Goal: Task Accomplishment & Management: Complete application form

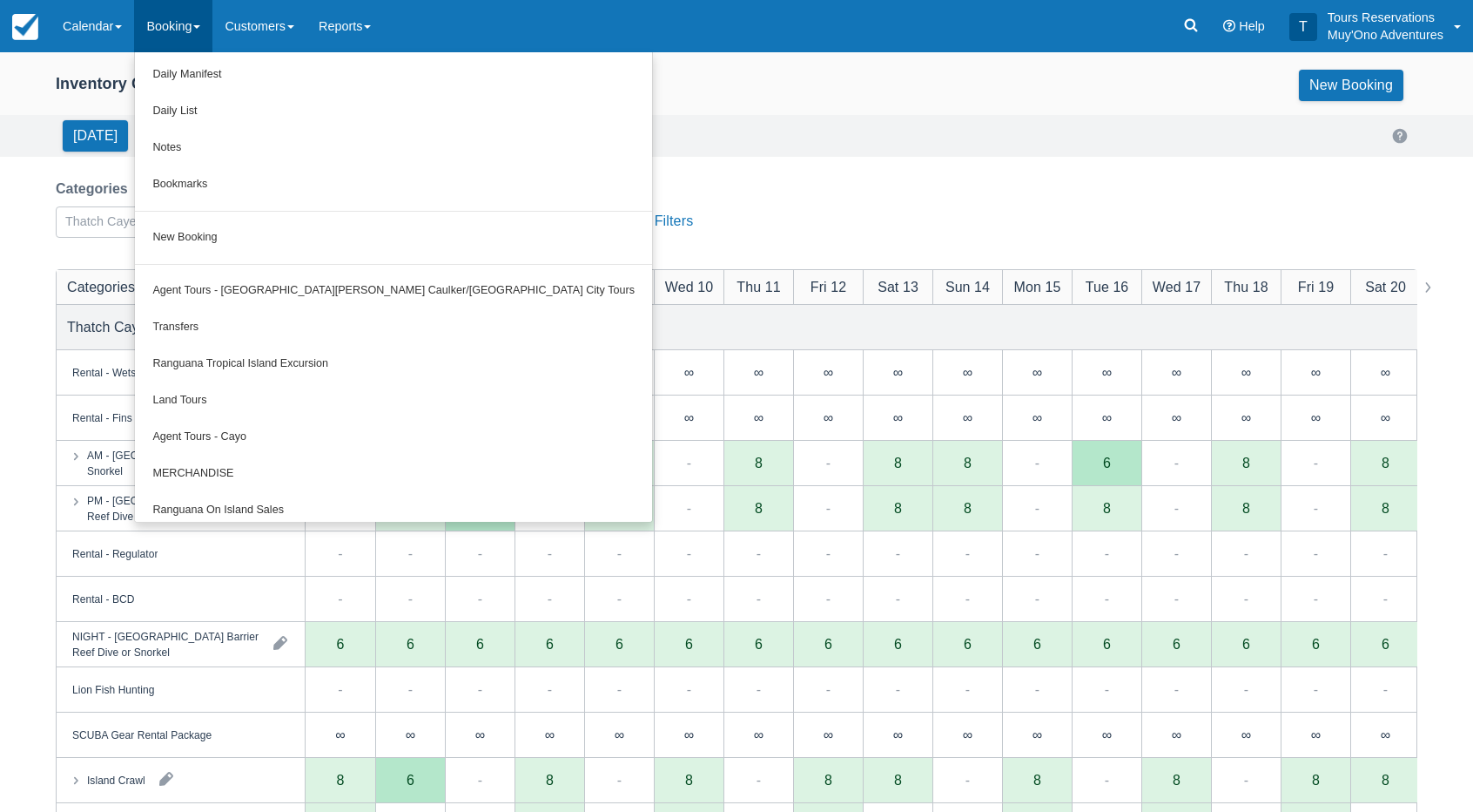
scroll to position [87, 0]
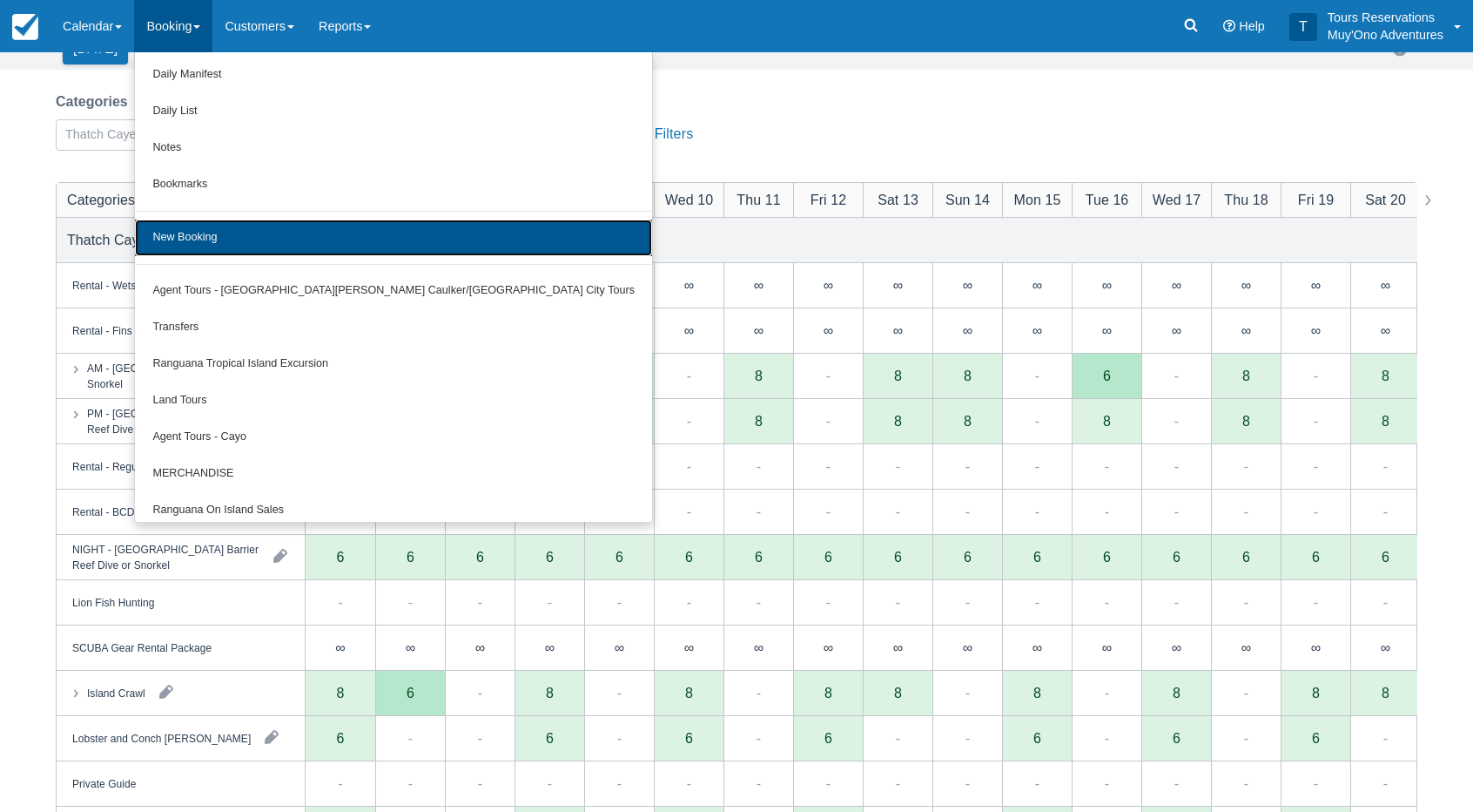
click at [216, 250] on link "New Booking" at bounding box center [393, 238] width 517 height 37
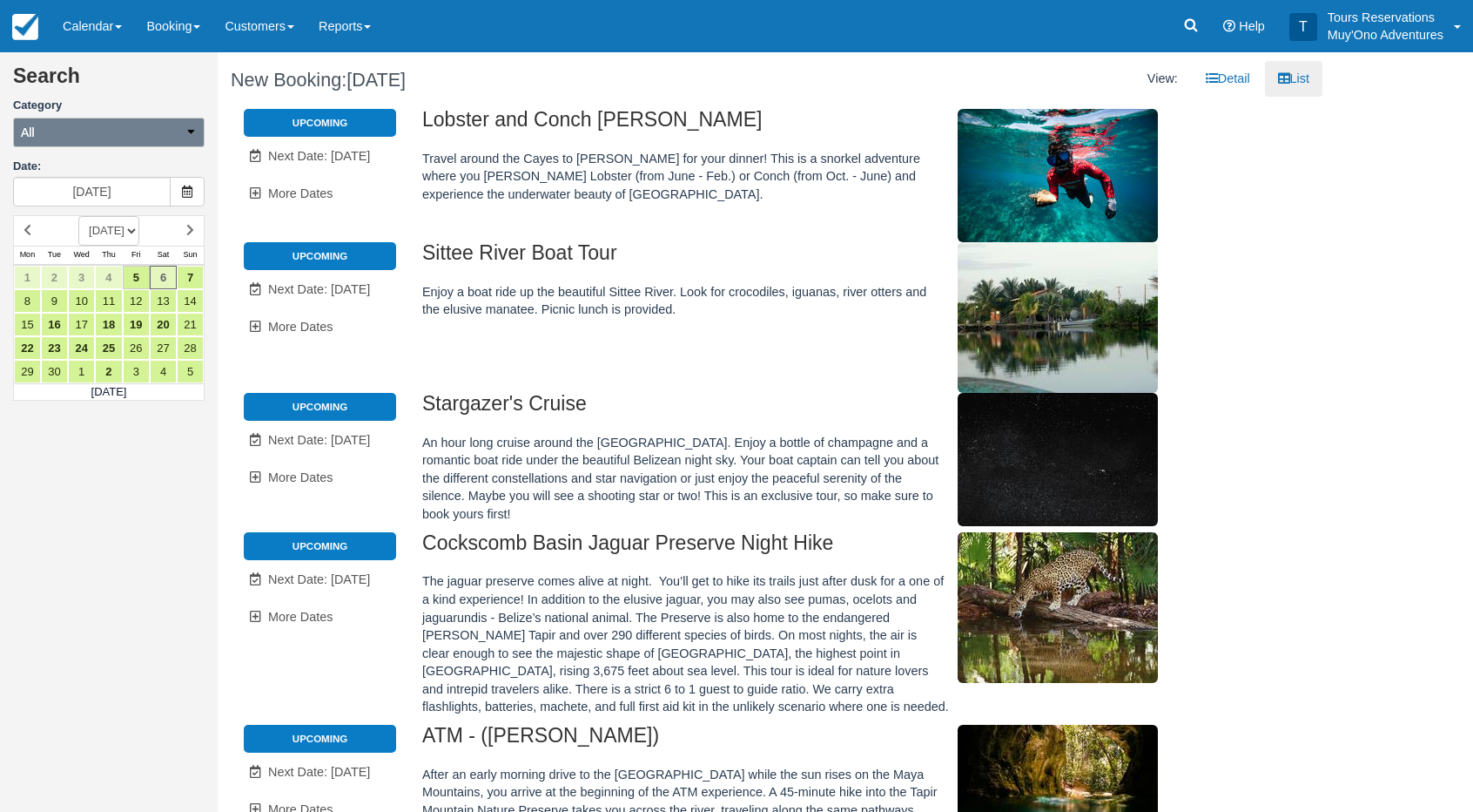
click at [127, 144] on button "All" at bounding box center [108, 132] width 192 height 30
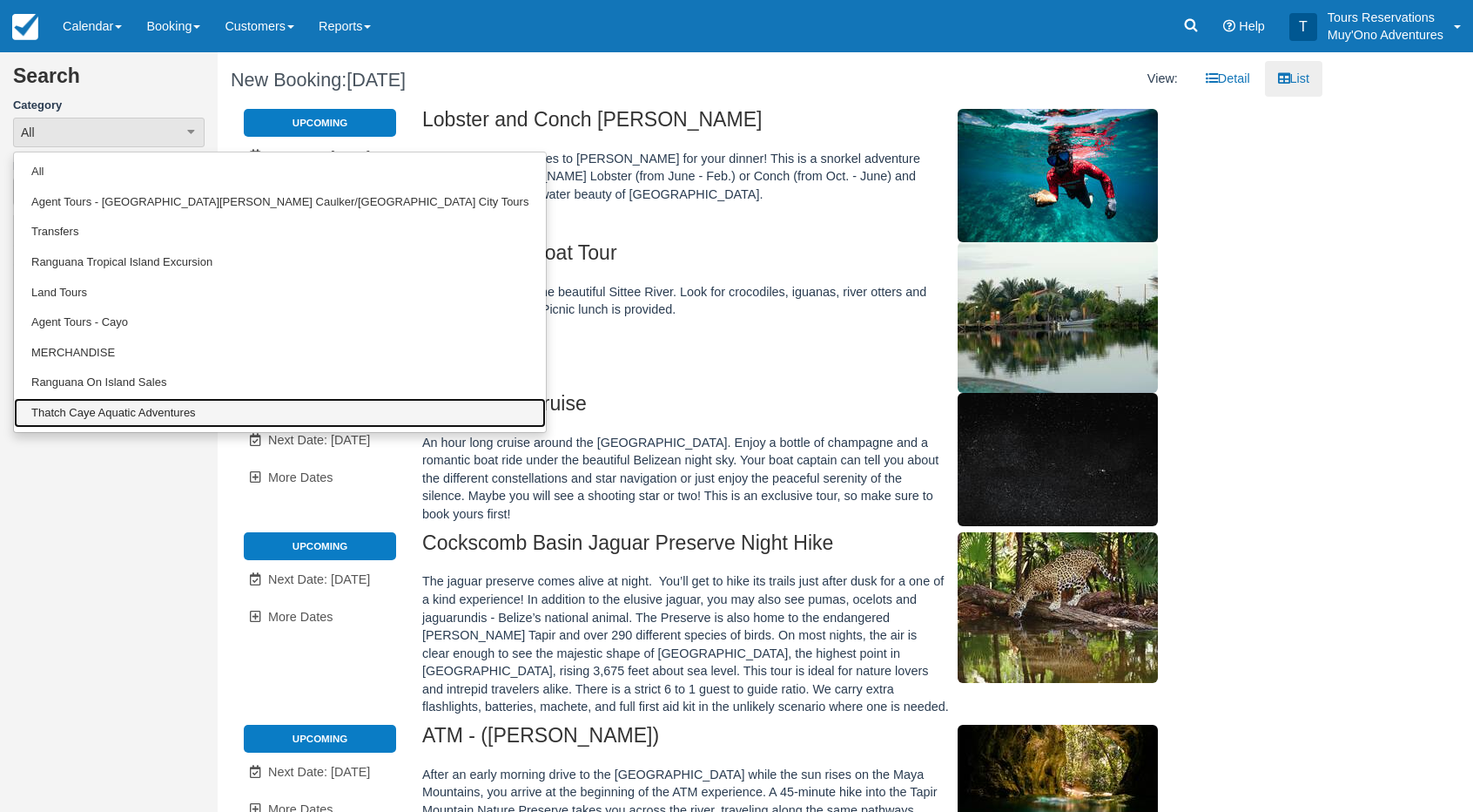
click at [120, 410] on link "Thatch Caye Aquatic Adventures" at bounding box center [280, 412] width 532 height 30
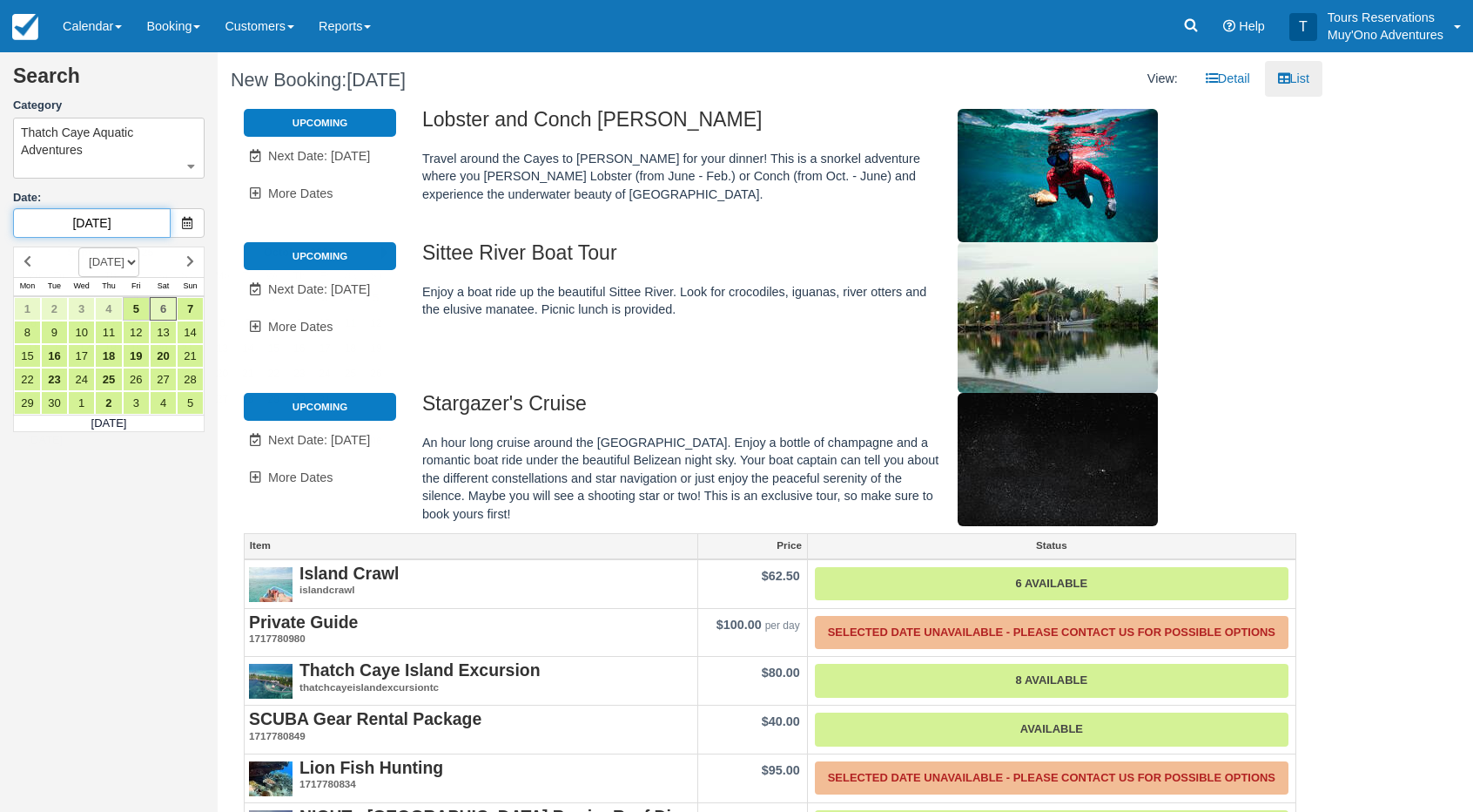
click at [106, 228] on input "09/06/25" at bounding box center [91, 223] width 158 height 30
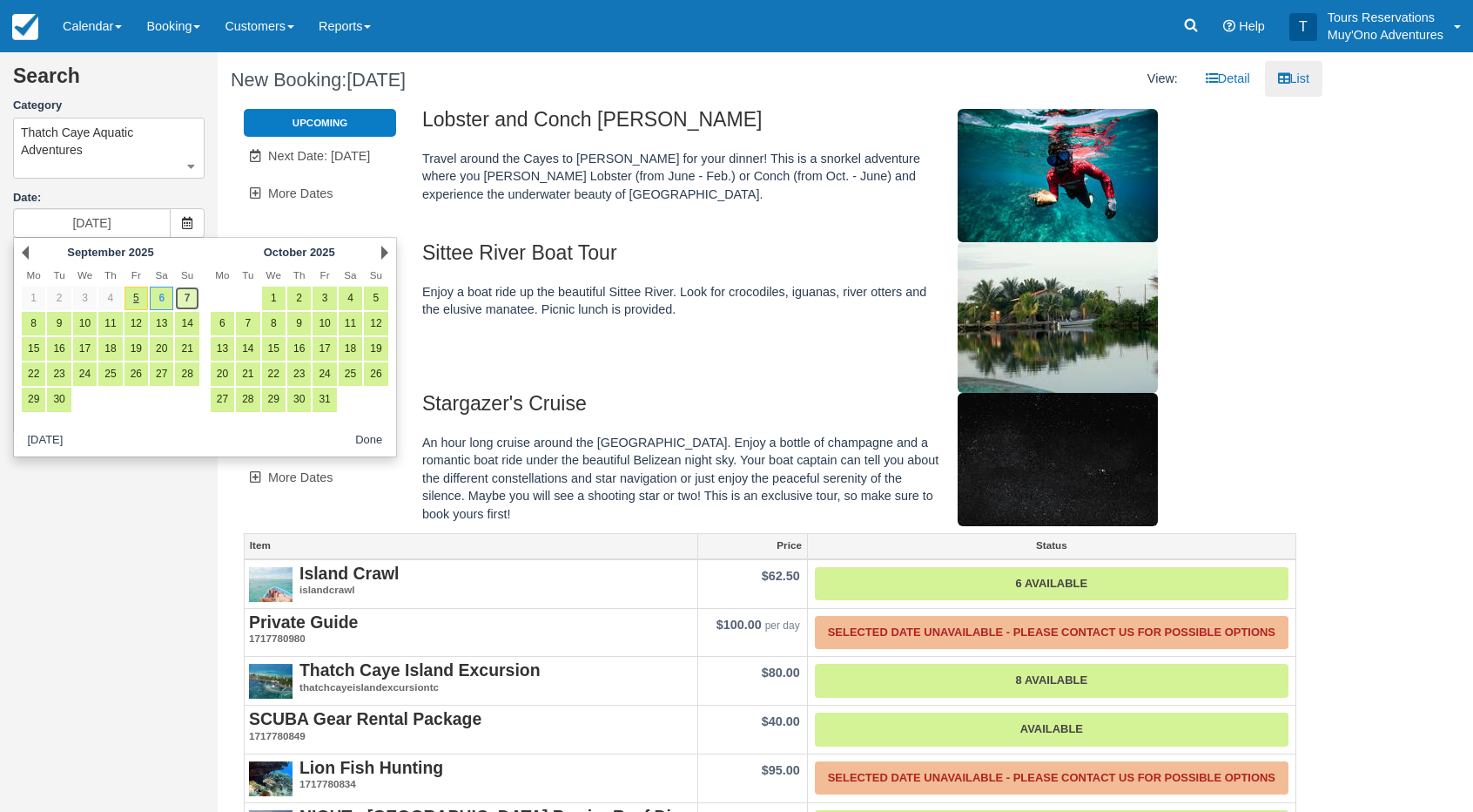
click at [191, 291] on link "7" at bounding box center [187, 298] width 23 height 23
type input "09/07/25"
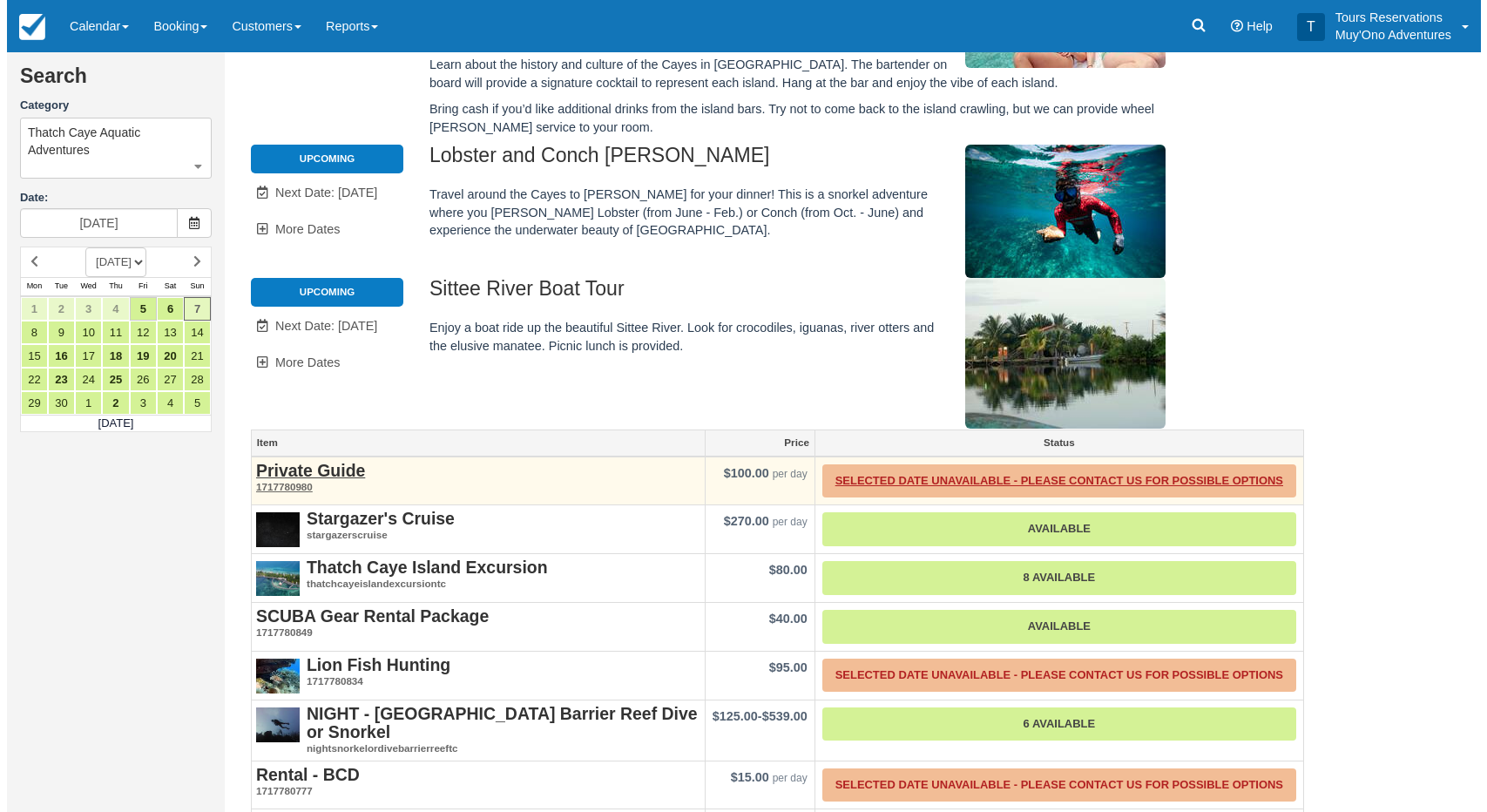
scroll to position [301, 0]
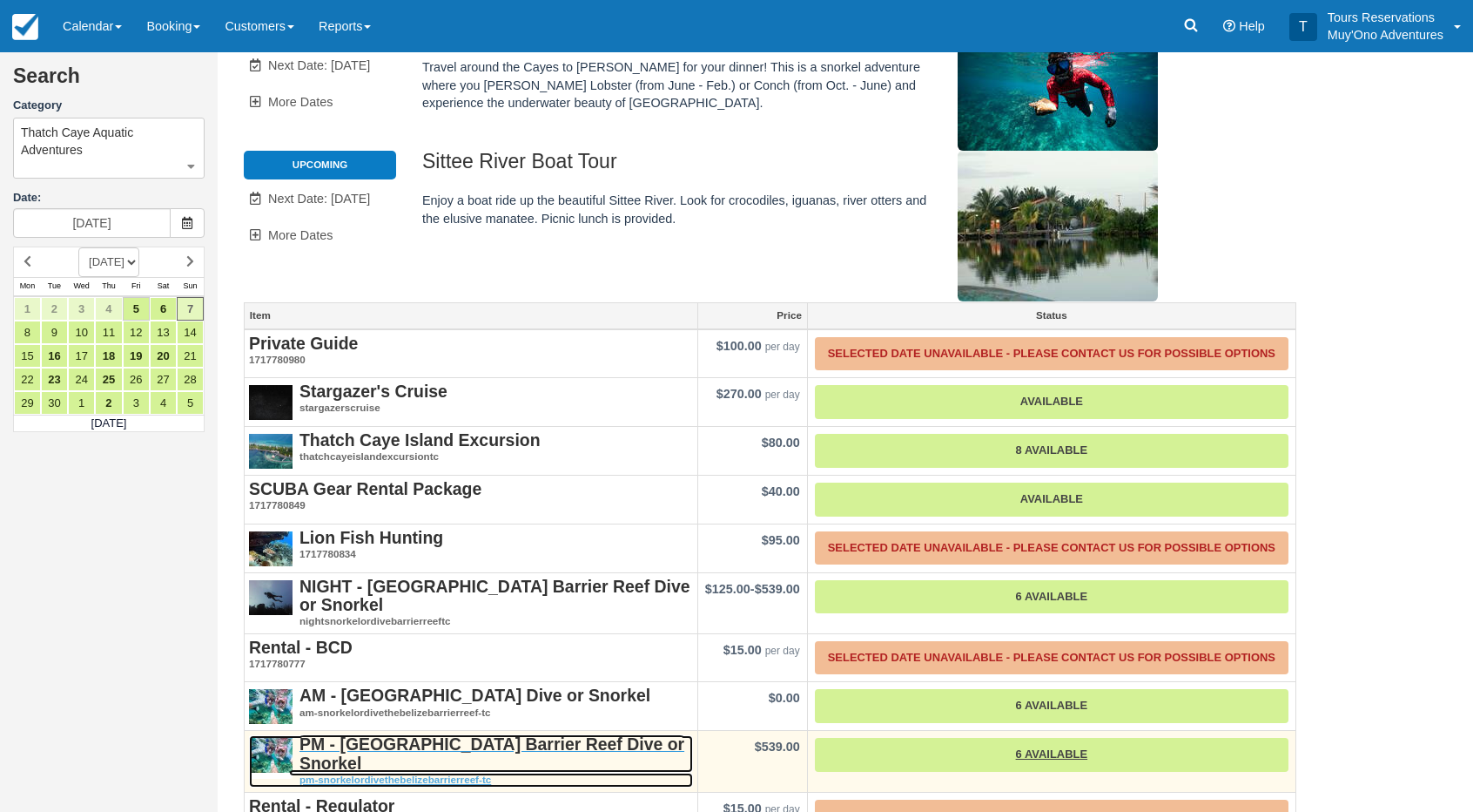
click at [427, 734] on strong "PM - [GEOGRAPHIC_DATA] Barrier Reef Dive or Snorkel" at bounding box center [493, 752] width 385 height 38
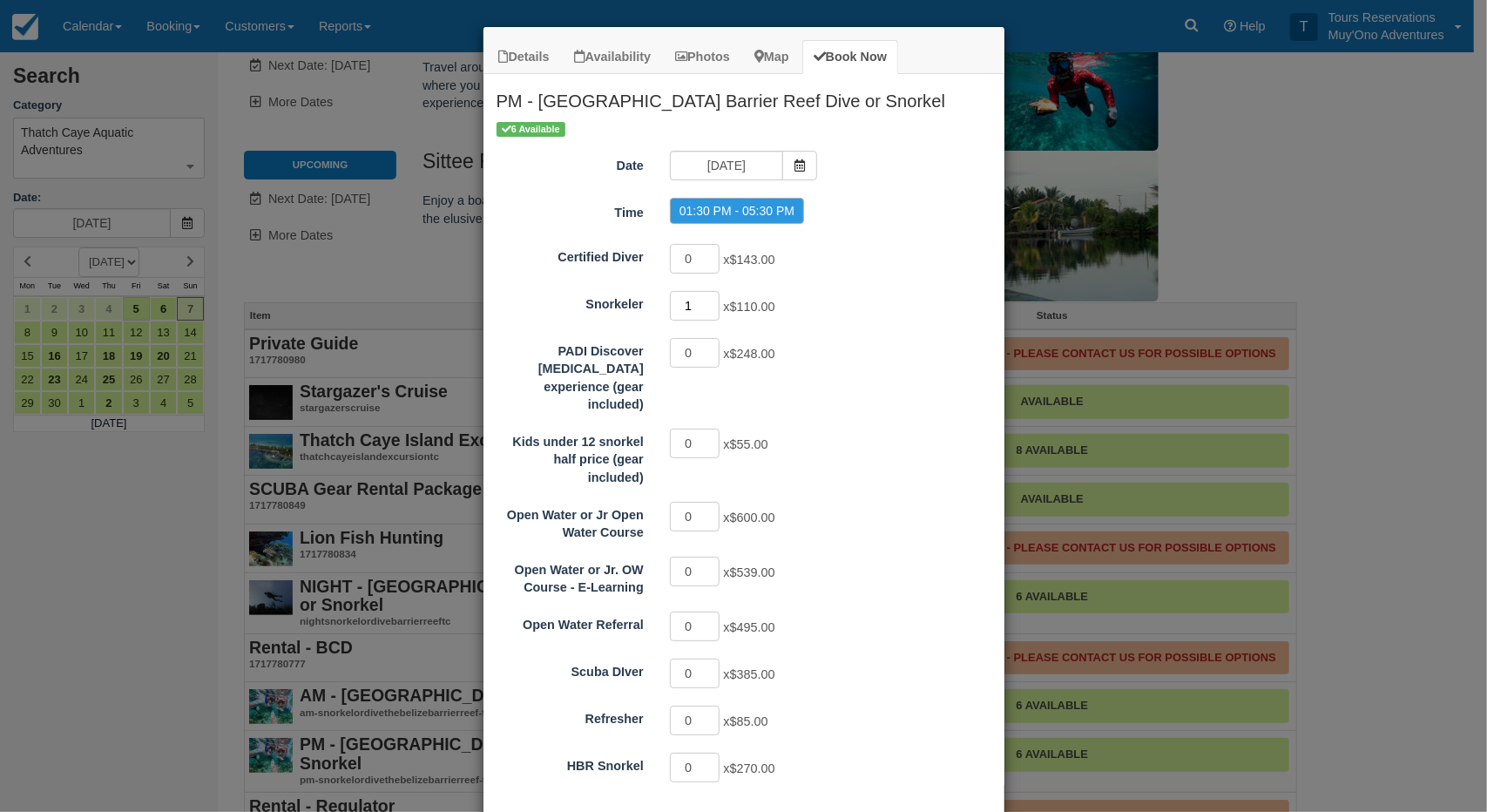
click at [708, 297] on input "1" at bounding box center [695, 306] width 50 height 30
type input "2"
click at [708, 297] on input "2" at bounding box center [695, 306] width 50 height 30
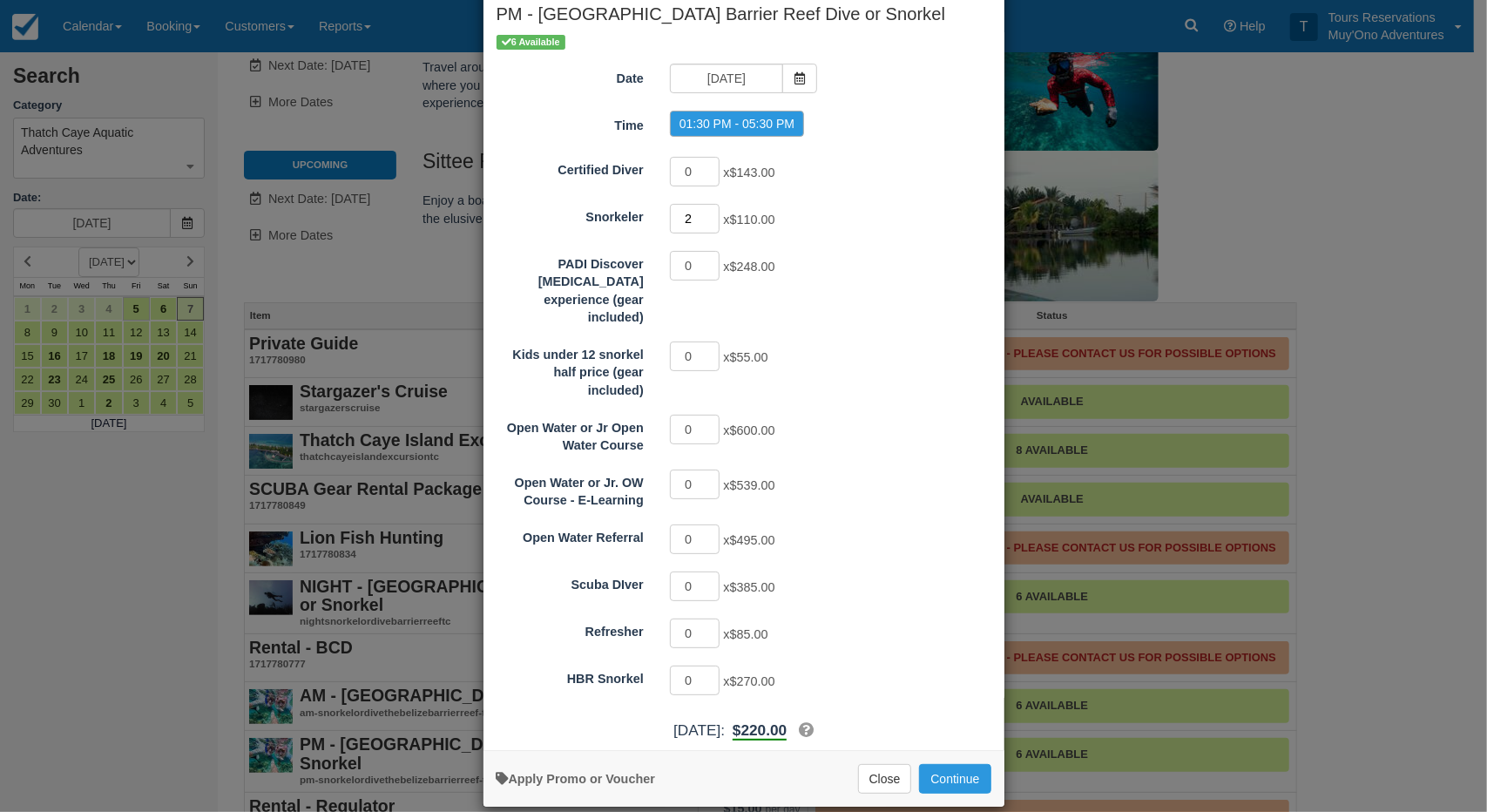
scroll to position [87, 0]
click at [965, 771] on div "More information Apply Promo or Voucher Close Continue Searching..." at bounding box center [744, 778] width 521 height 56
click at [963, 764] on button "Continue" at bounding box center [955, 778] width 72 height 30
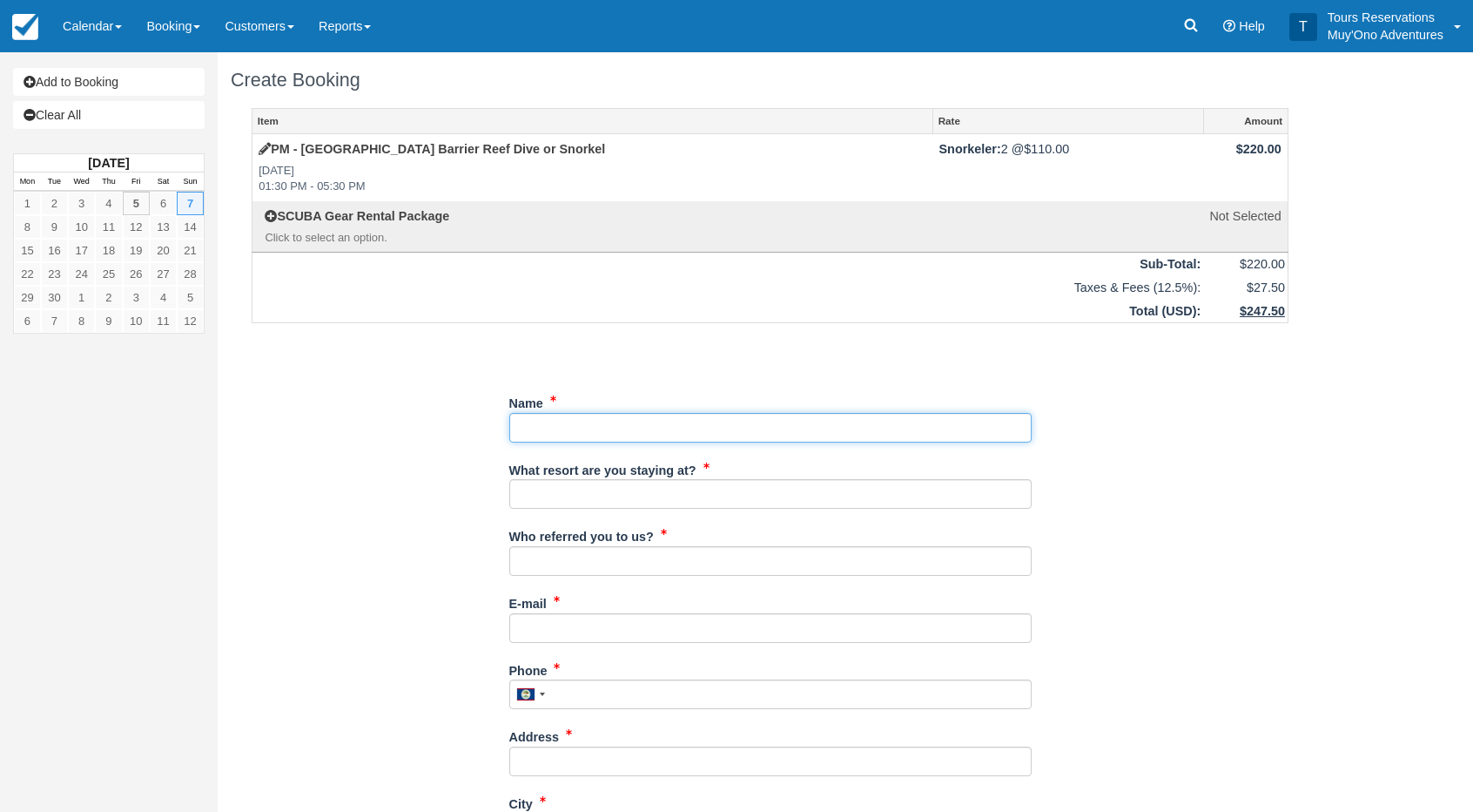
drag, startPoint x: 613, startPoint y: 415, endPoint x: 633, endPoint y: 420, distance: 20.6
click at [615, 415] on input "Name" at bounding box center [770, 427] width 523 height 30
click at [602, 421] on input "Name" at bounding box center [770, 427] width 523 height 30
paste input "[PERSON_NAME]"
drag, startPoint x: 560, startPoint y: 428, endPoint x: 507, endPoint y: 428, distance: 53.0
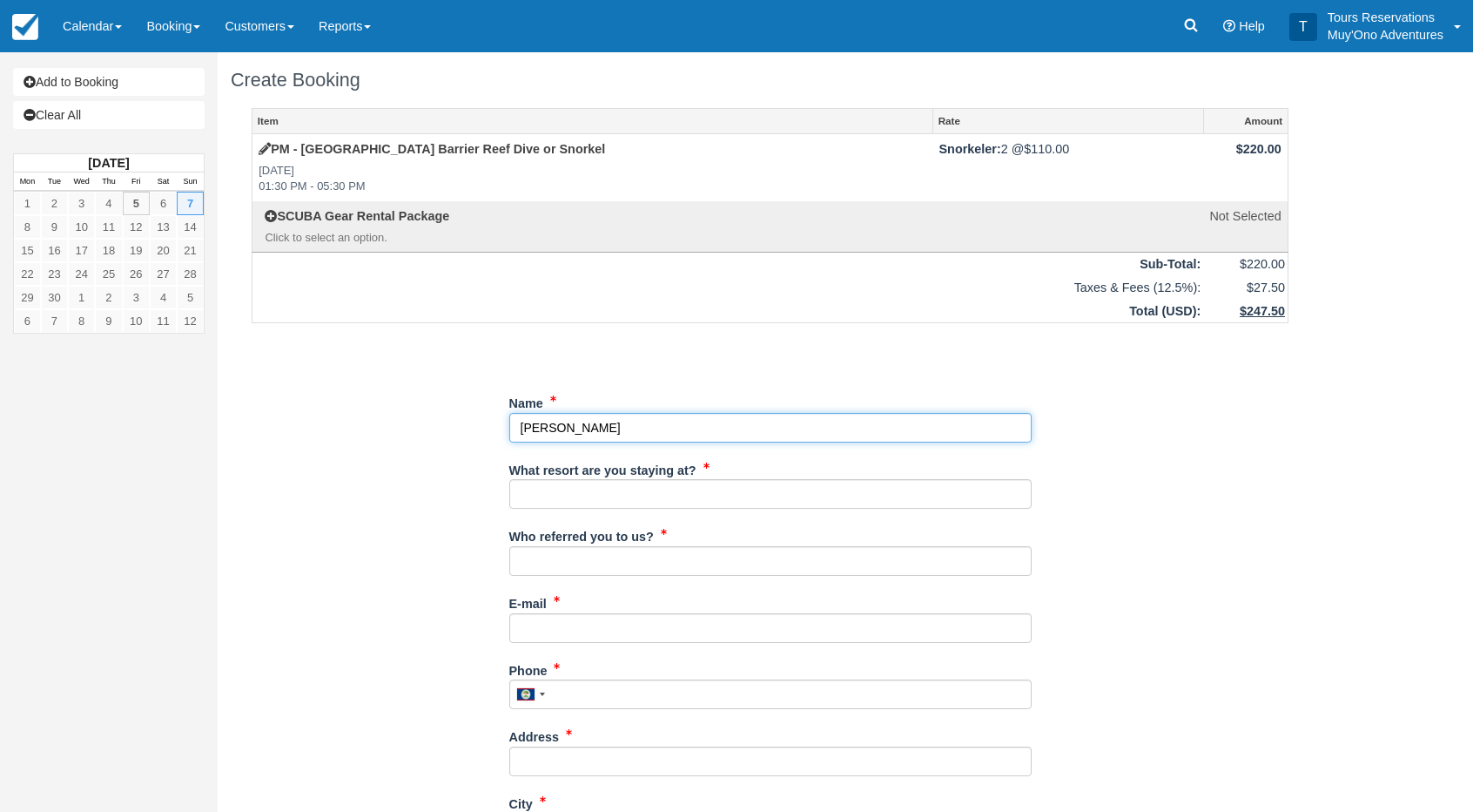
click at [507, 428] on div "Item Rate Amount PM - [GEOGRAPHIC_DATA] Dive or Snorkel [DATE] 01:30 PM - 05:30…" at bounding box center [769, 765] width 1079 height 1312
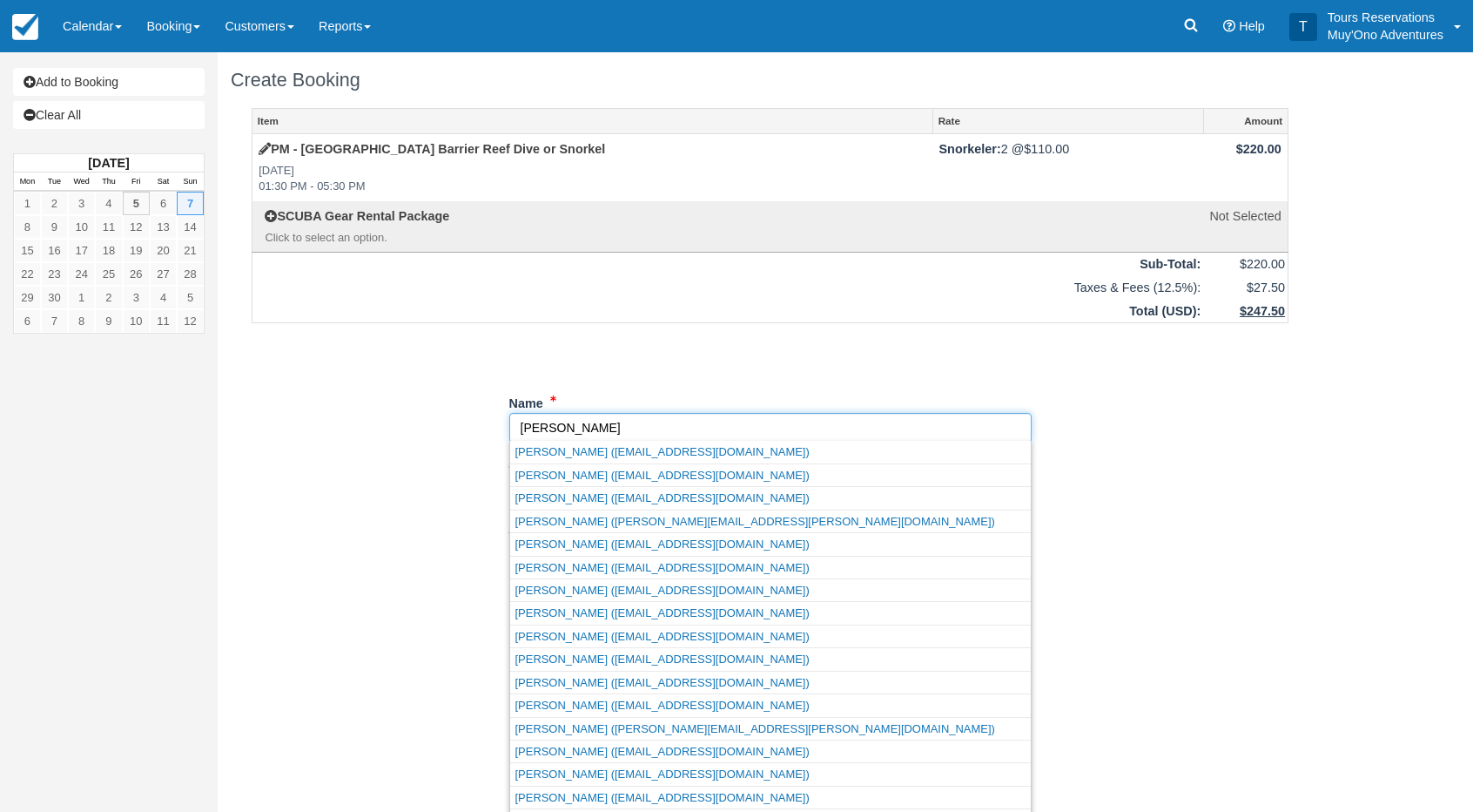
paste input "endall,"
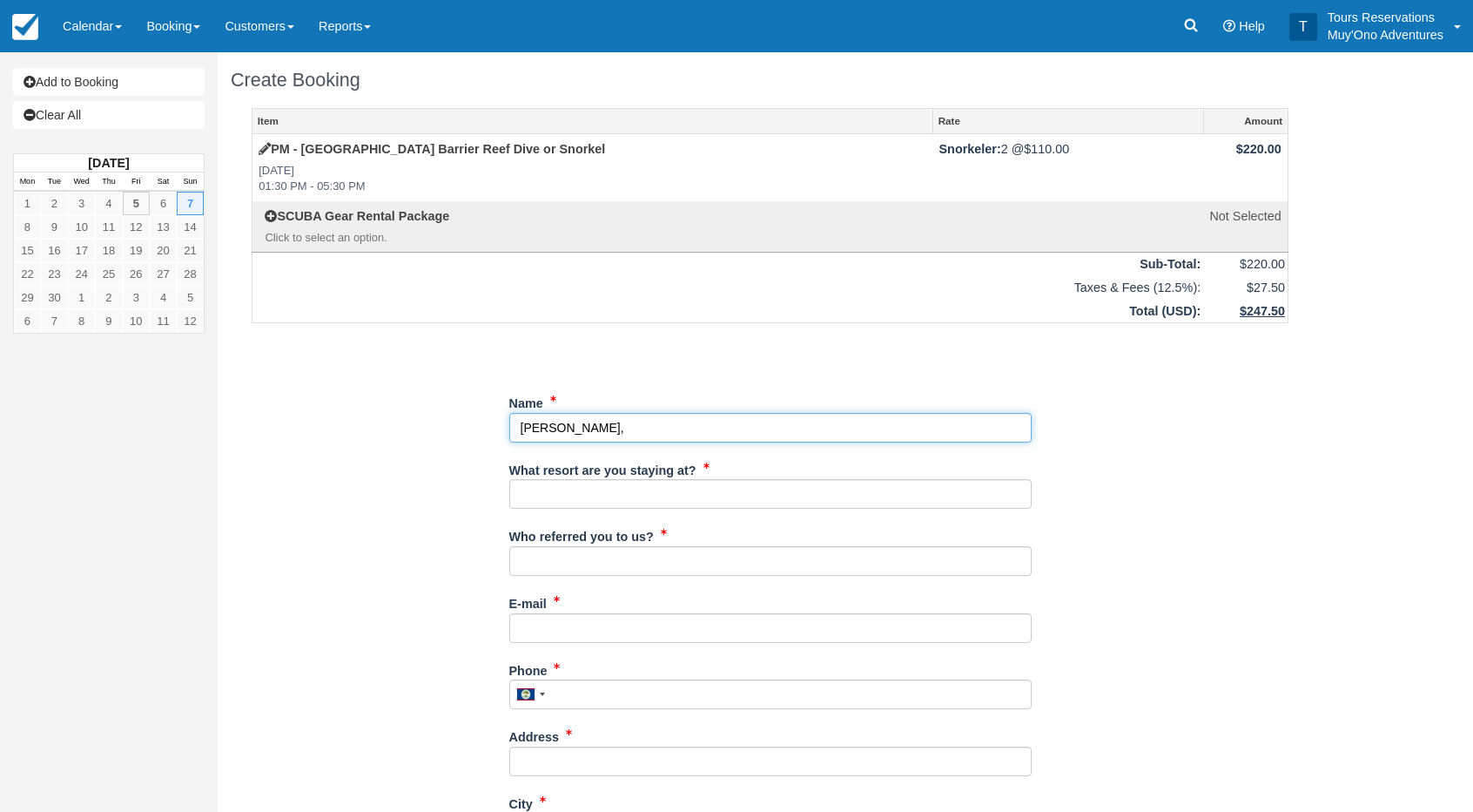
click at [575, 422] on input "Name" at bounding box center [770, 427] width 523 height 30
click at [572, 422] on input "Name" at bounding box center [770, 427] width 523 height 30
type input "Kimberly Kendall,"
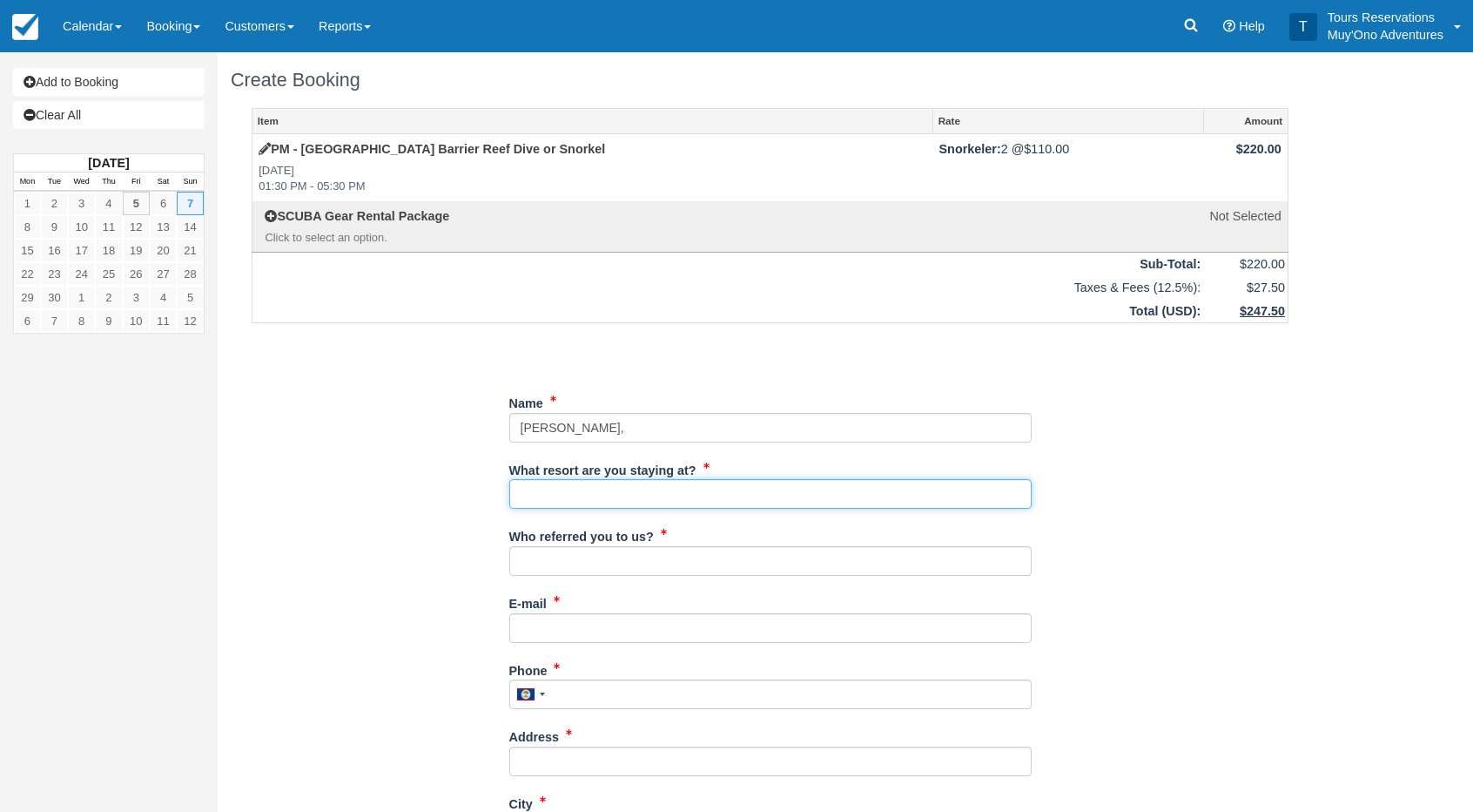
click at [595, 491] on input "What resort are you staying at?" at bounding box center [770, 494] width 523 height 30
type input "Thatch Caye"
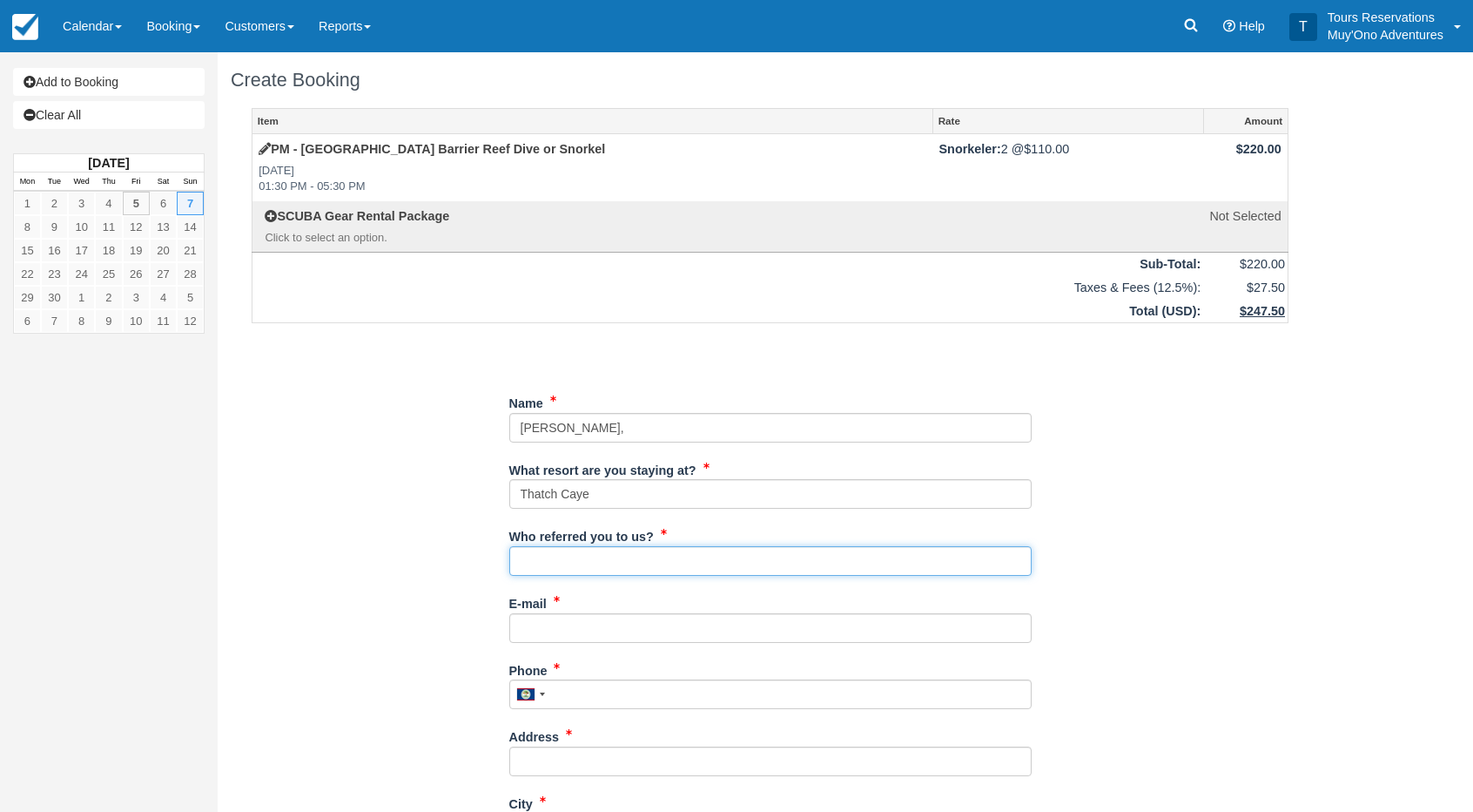
click at [601, 561] on input "Who referred you to us?" at bounding box center [770, 560] width 523 height 30
type input "an"
click at [575, 623] on input "E-mail" at bounding box center [770, 627] width 523 height 30
click at [592, 621] on input "E-mail" at bounding box center [770, 627] width 523 height 30
paste input "kimberlydiana17@gmail.com"
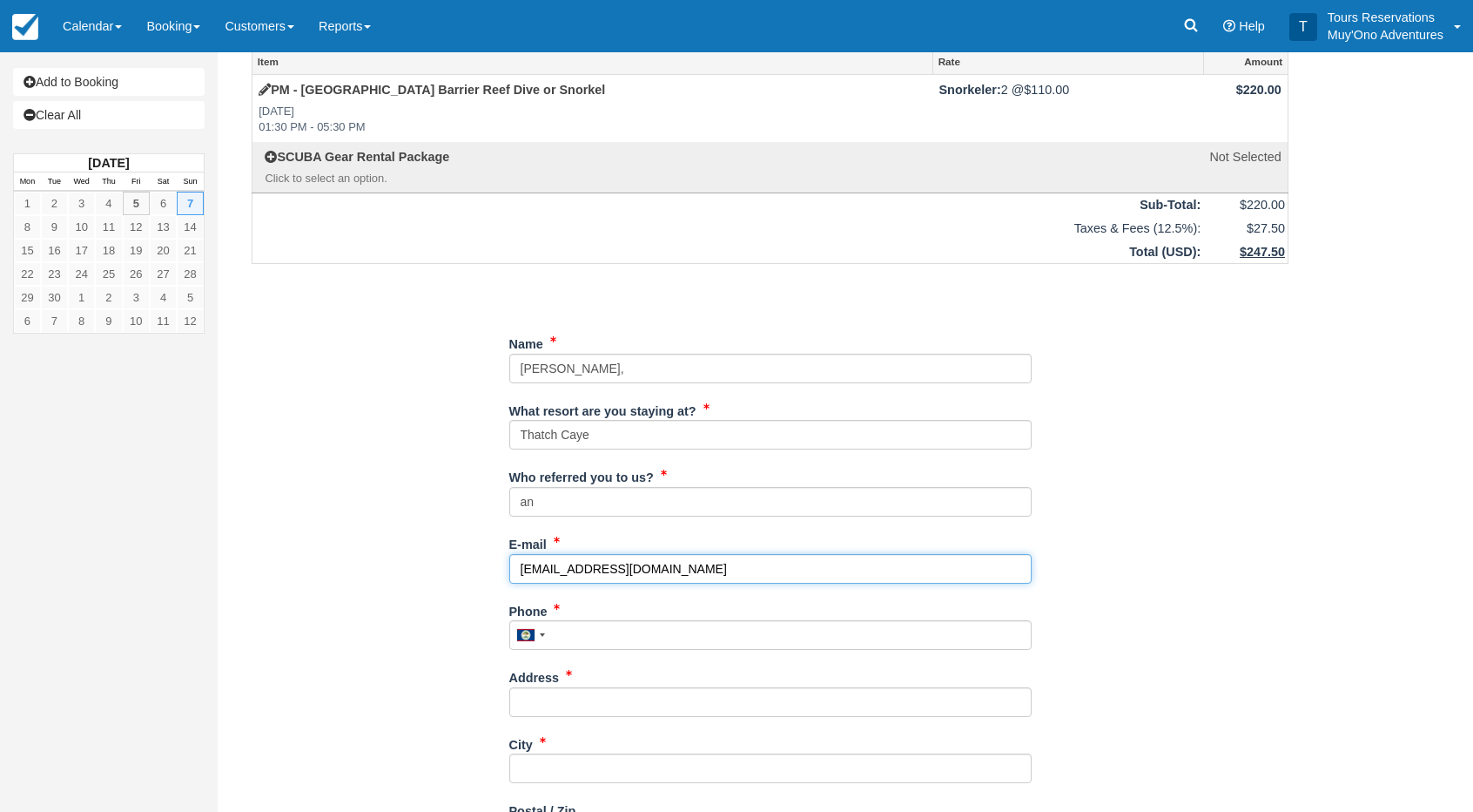
scroll to position [87, 0]
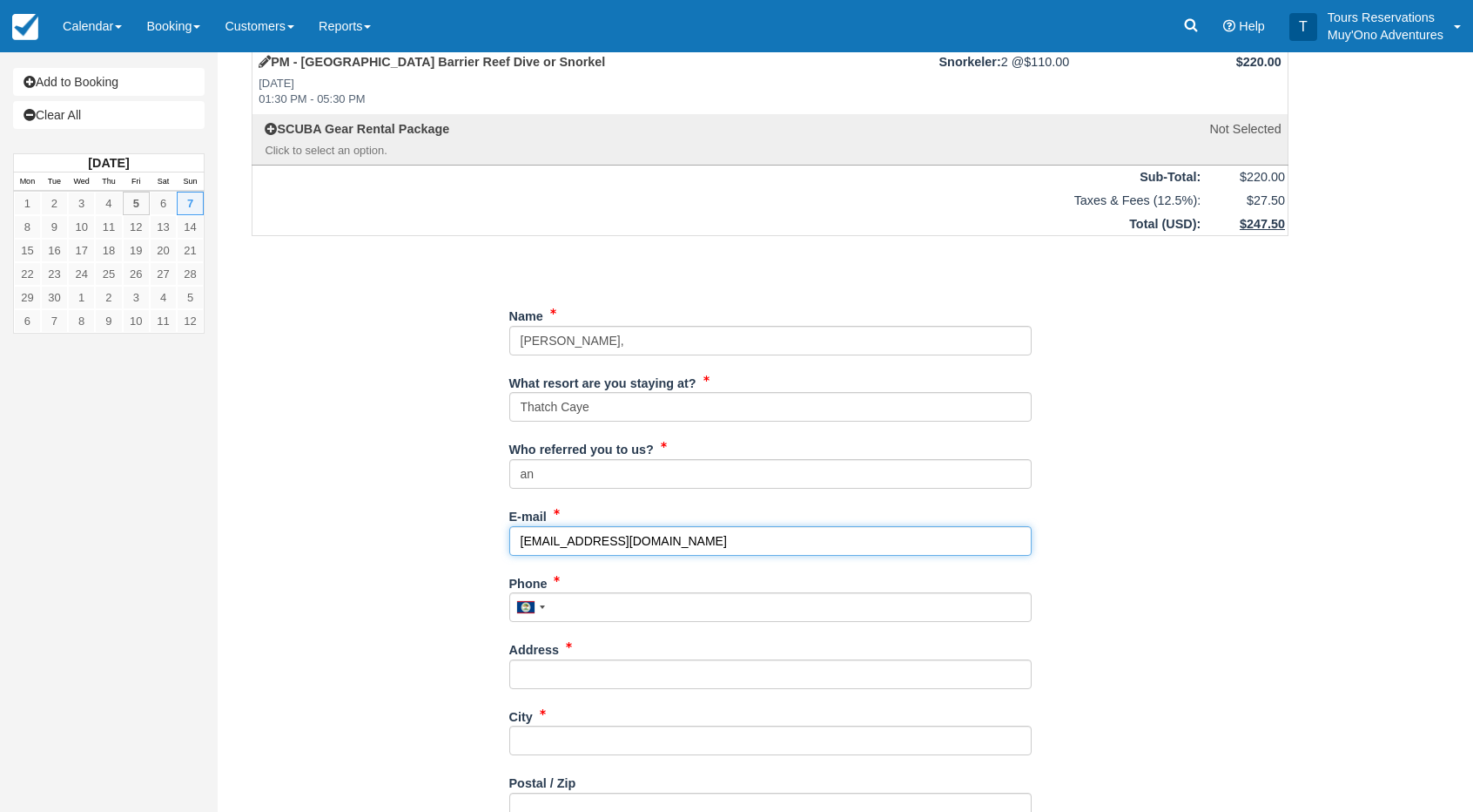
type input "kimberlydiana17@gmail.com"
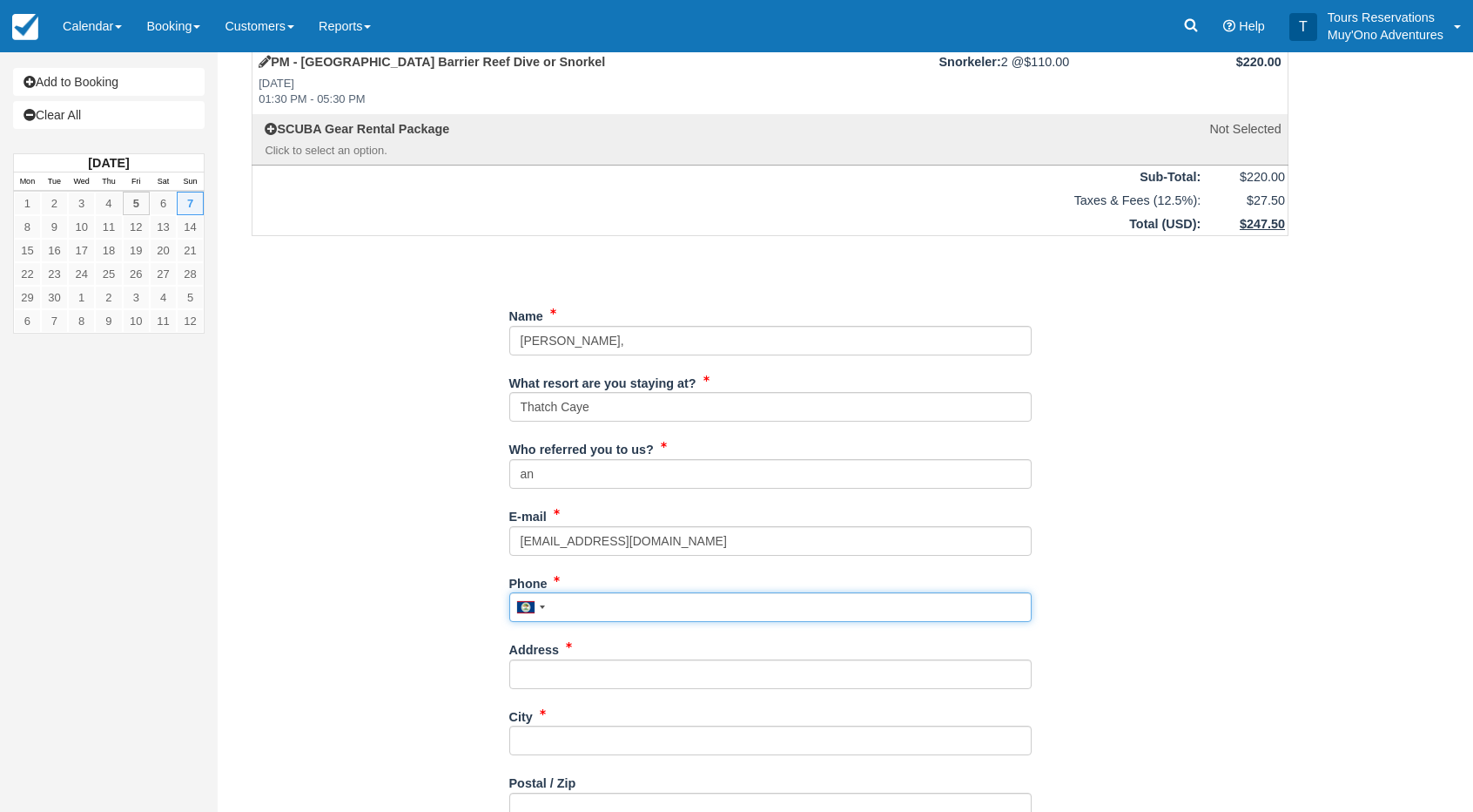
click at [576, 604] on input "Phone" at bounding box center [770, 607] width 523 height 30
drag, startPoint x: 584, startPoint y: 613, endPoint x: 592, endPoint y: 600, distance: 15.3
click at [584, 610] on input "Phone" at bounding box center [770, 607] width 523 height 30
paste input "6892312979"
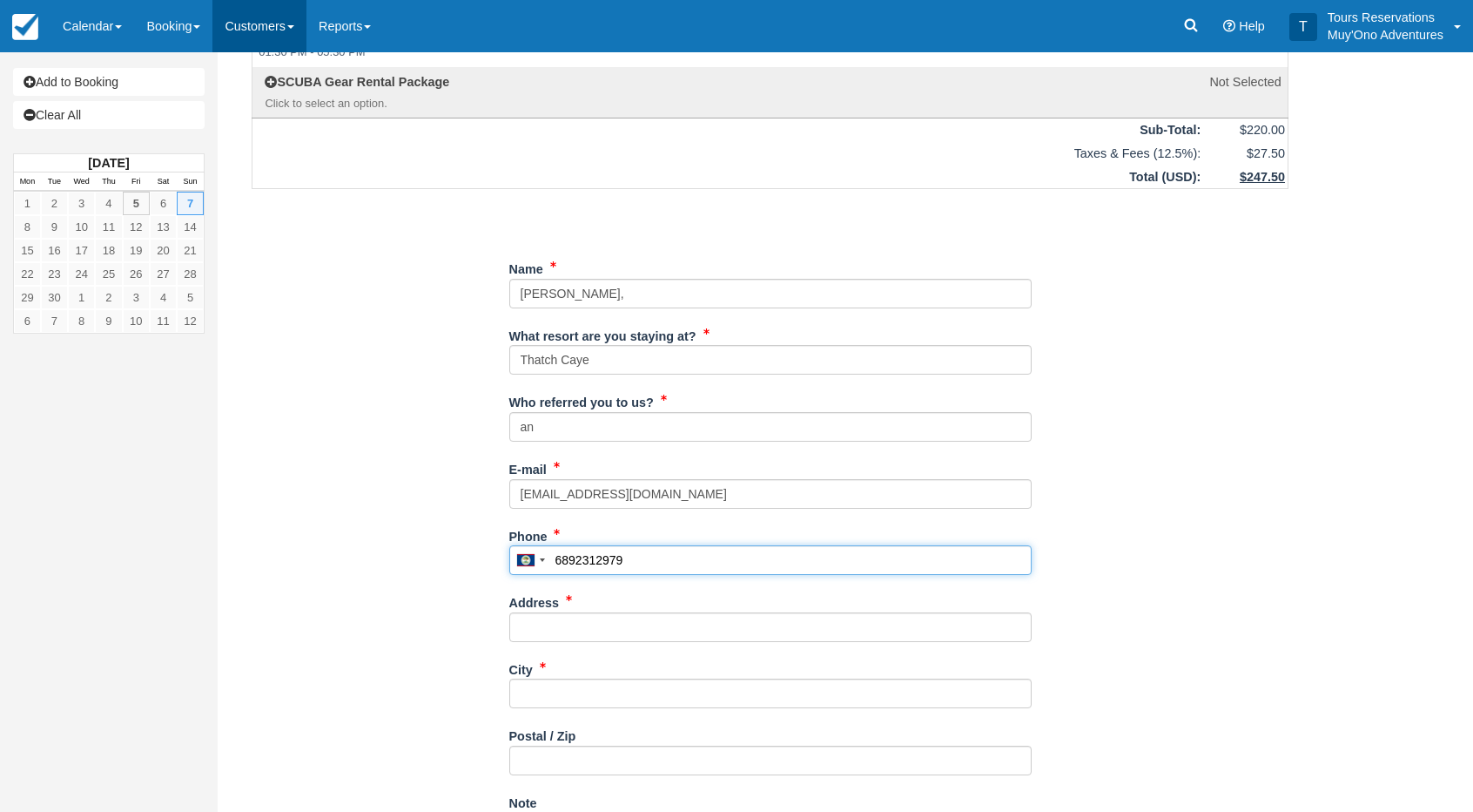
scroll to position [174, 0]
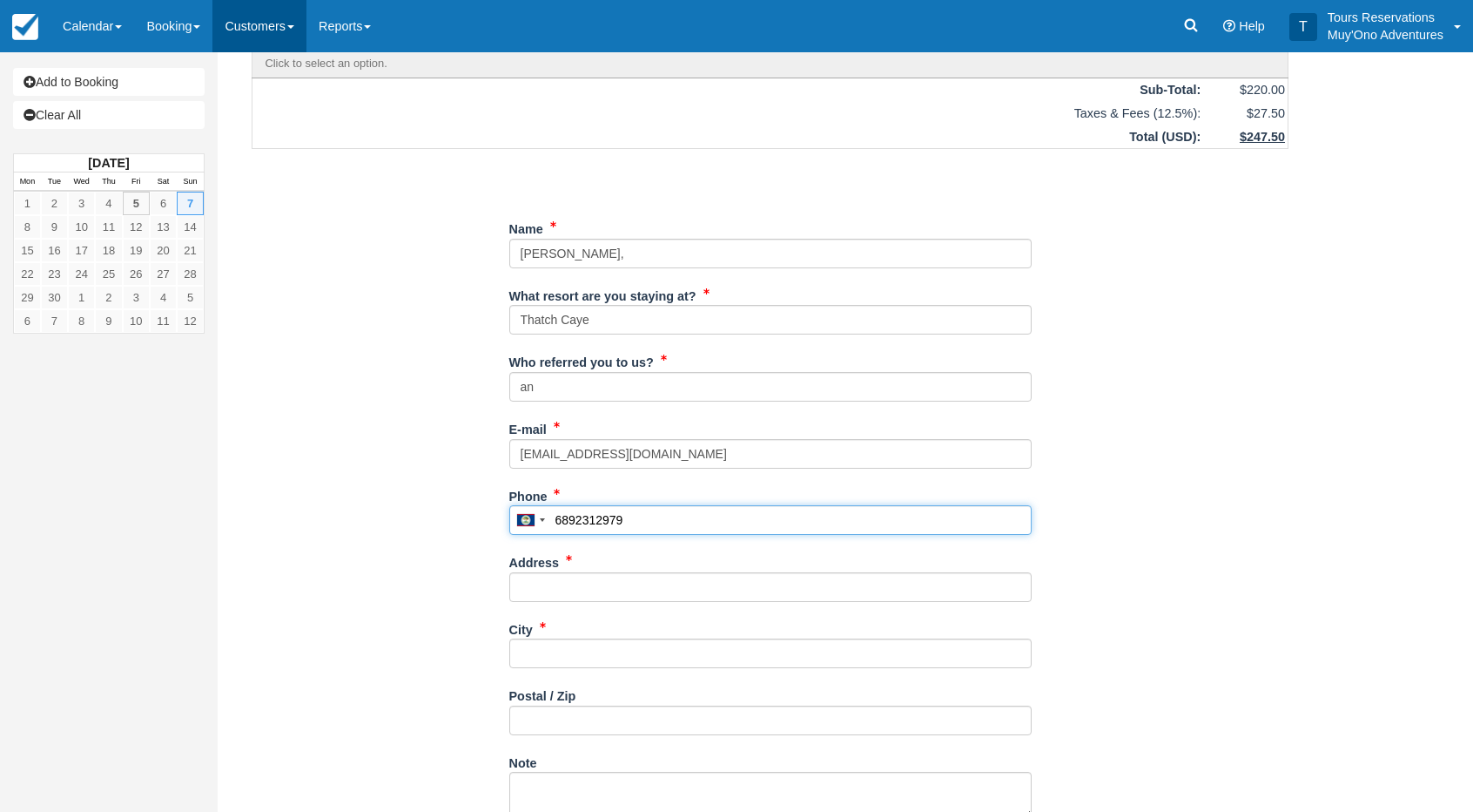
type input "6892312979"
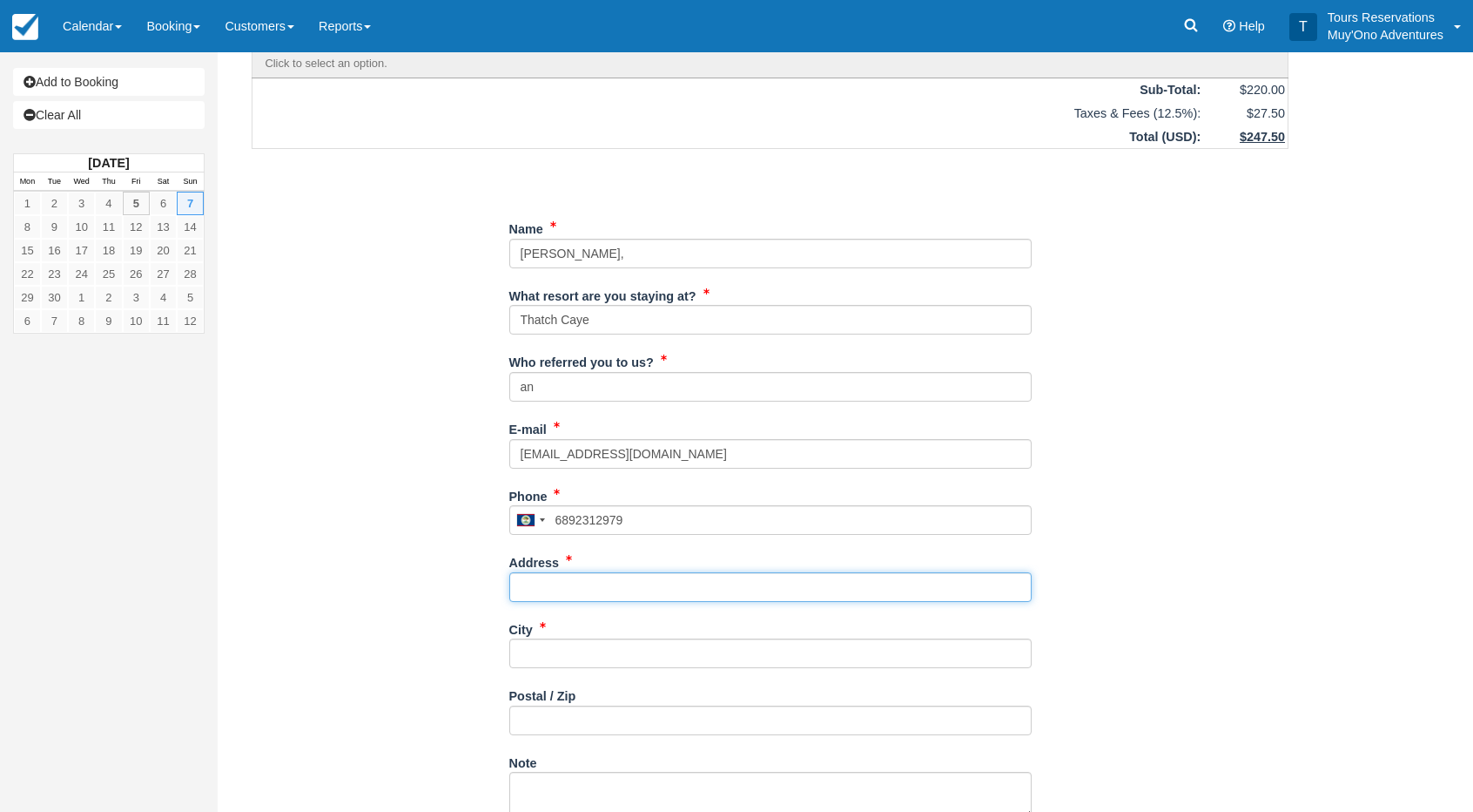
click at [562, 591] on input "Address" at bounding box center [770, 586] width 523 height 30
paste input "445 Sunbrook Dr"
type input "445 Sunbrook Dr"
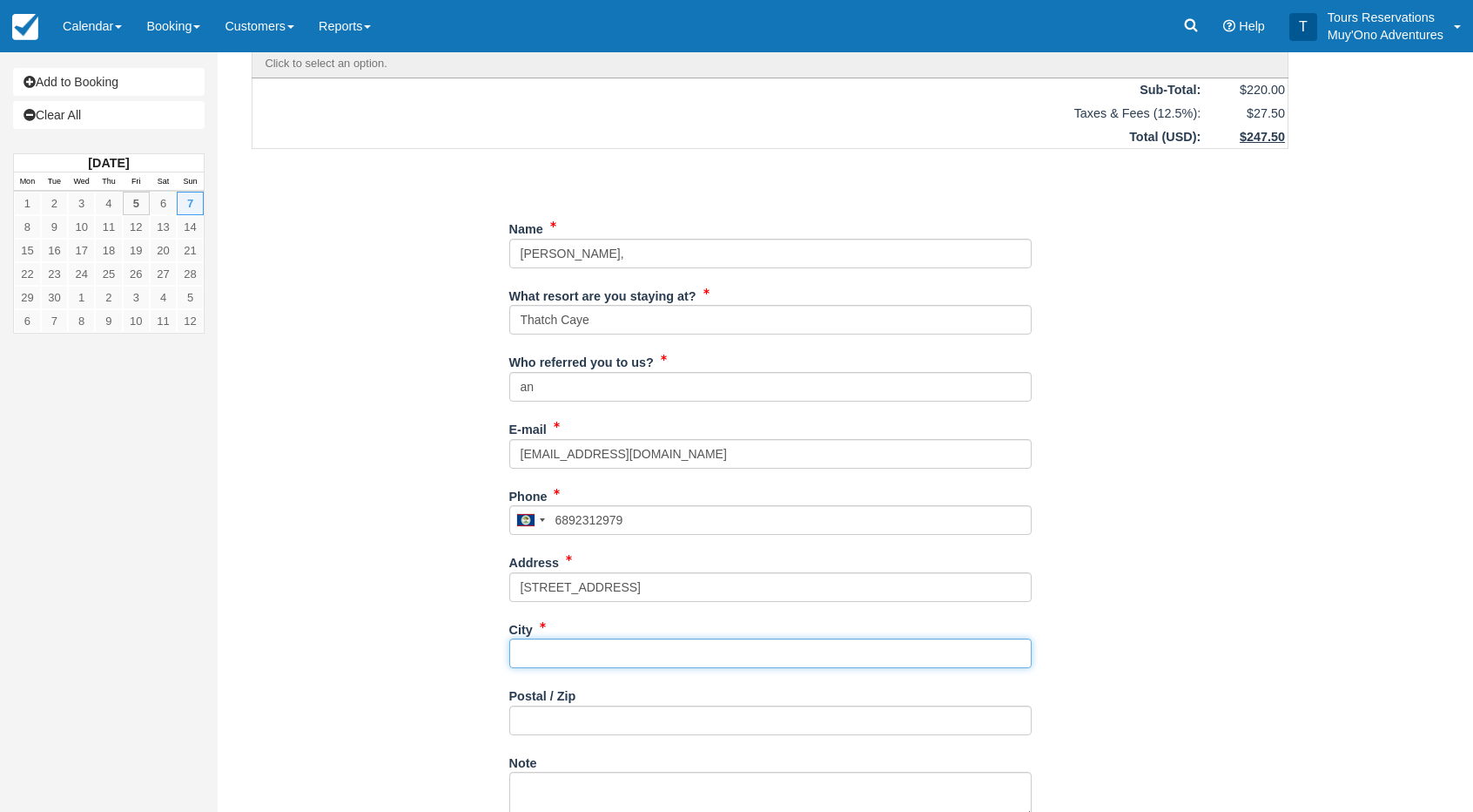
click at [560, 646] on input "City" at bounding box center [770, 653] width 523 height 30
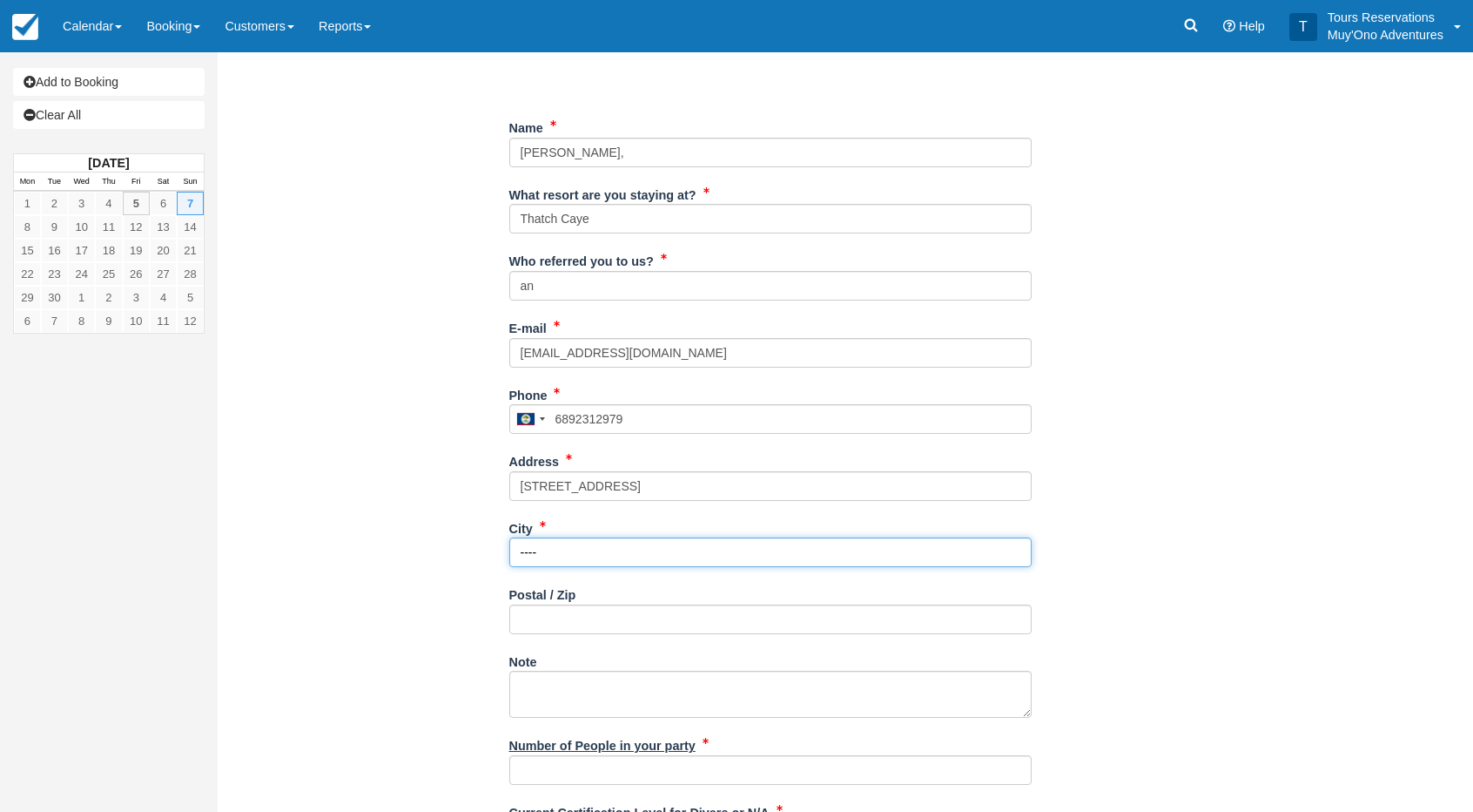
scroll to position [436, 0]
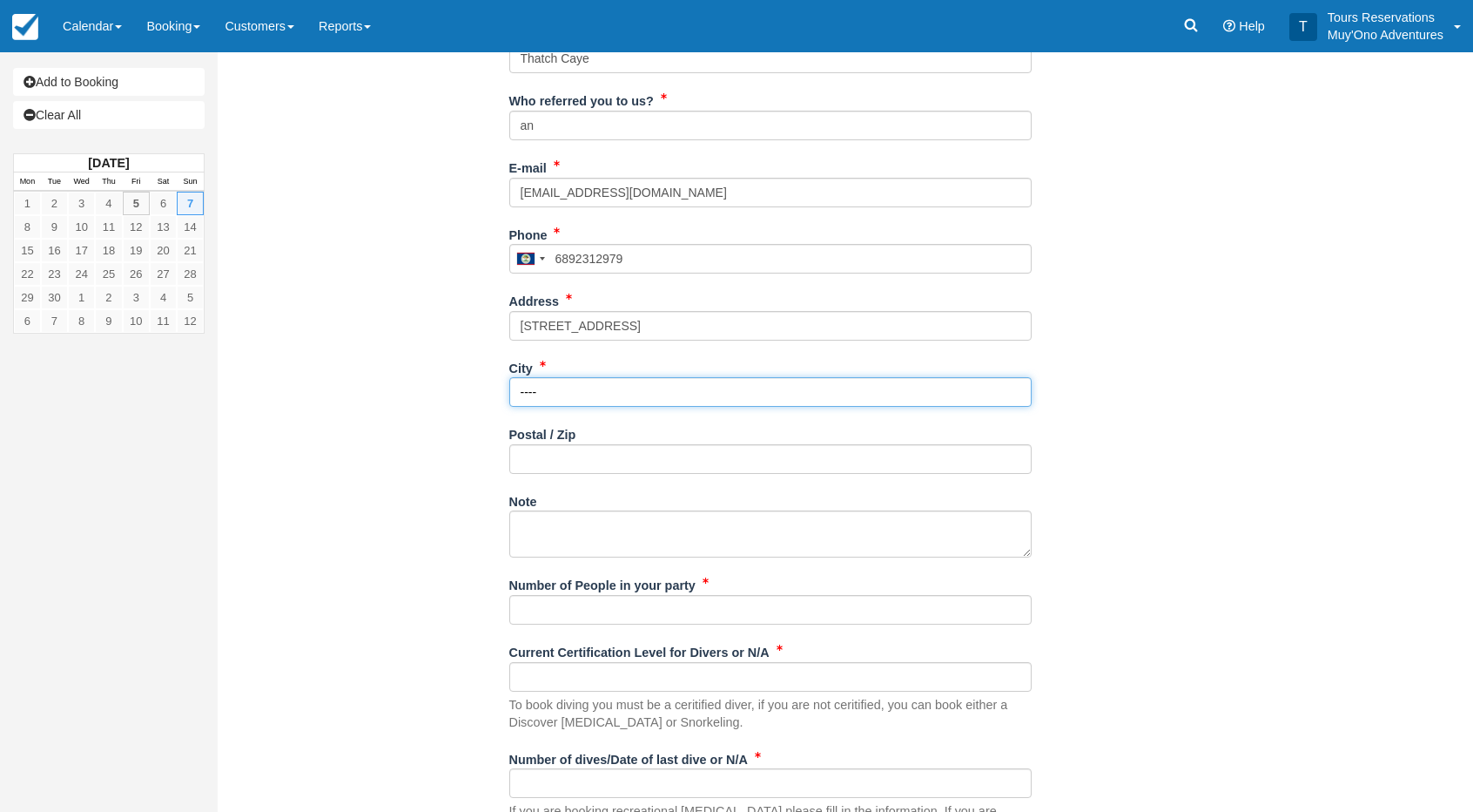
type input "----"
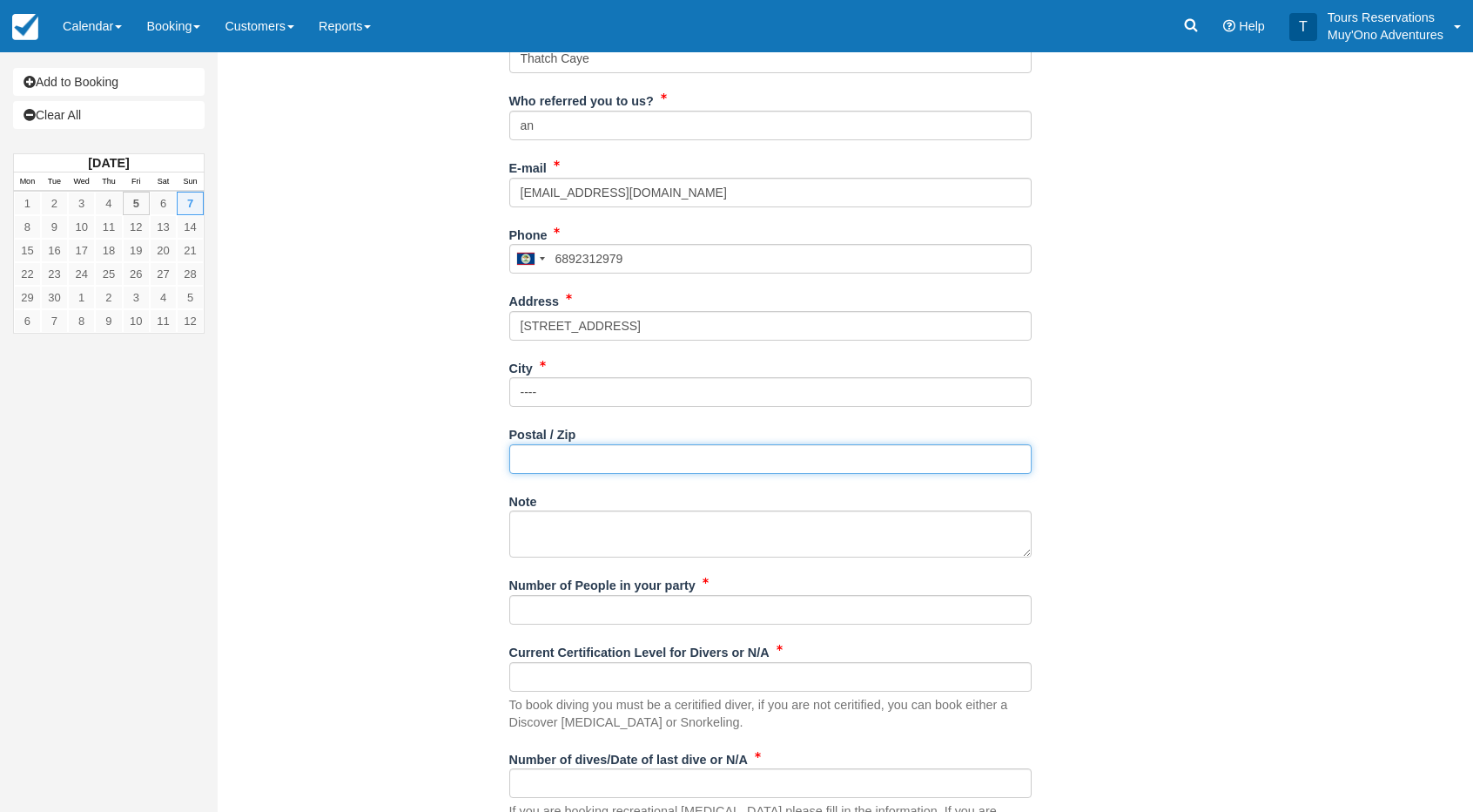
click at [532, 459] on input "Postal / Zip" at bounding box center [770, 459] width 523 height 30
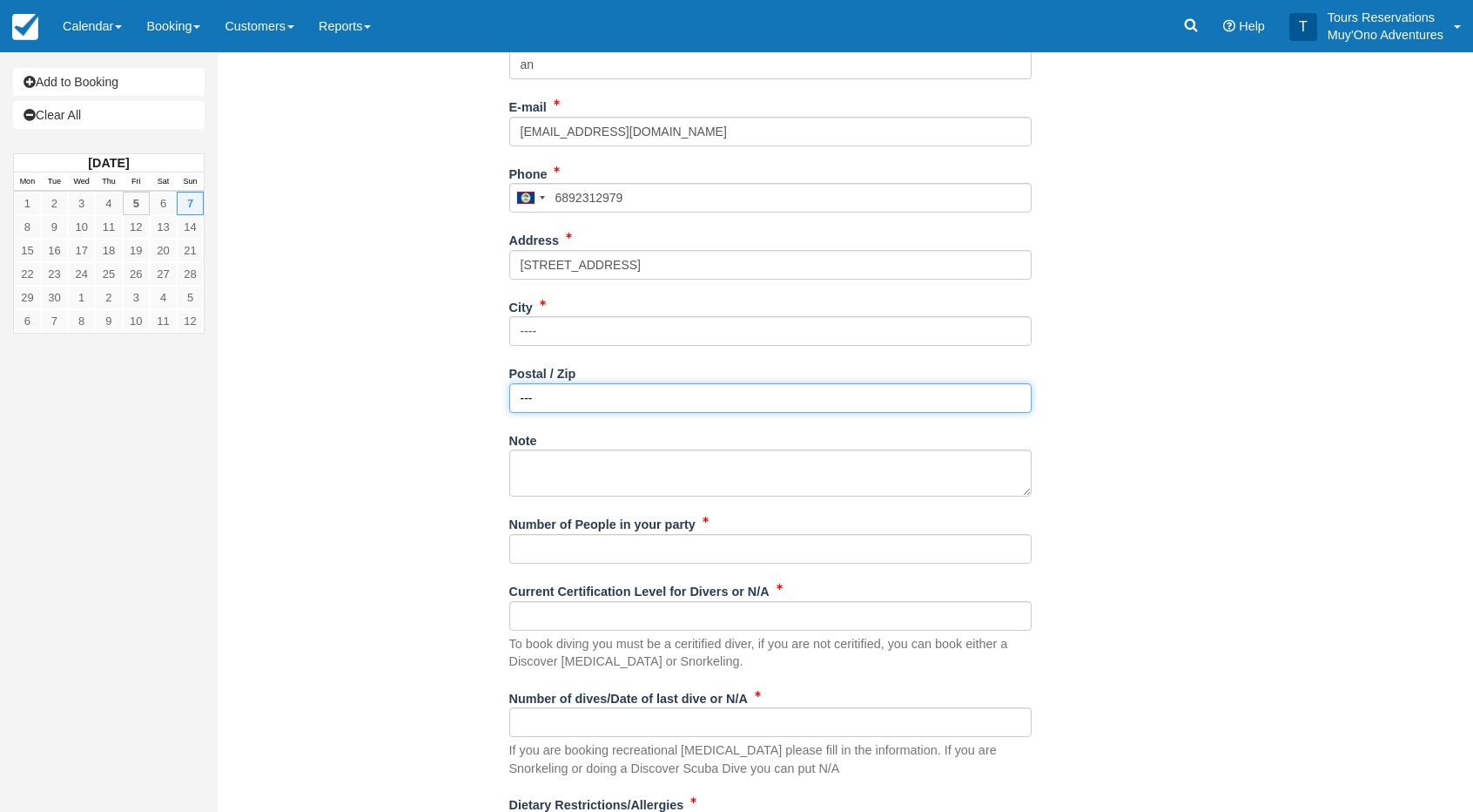
scroll to position [523, 0]
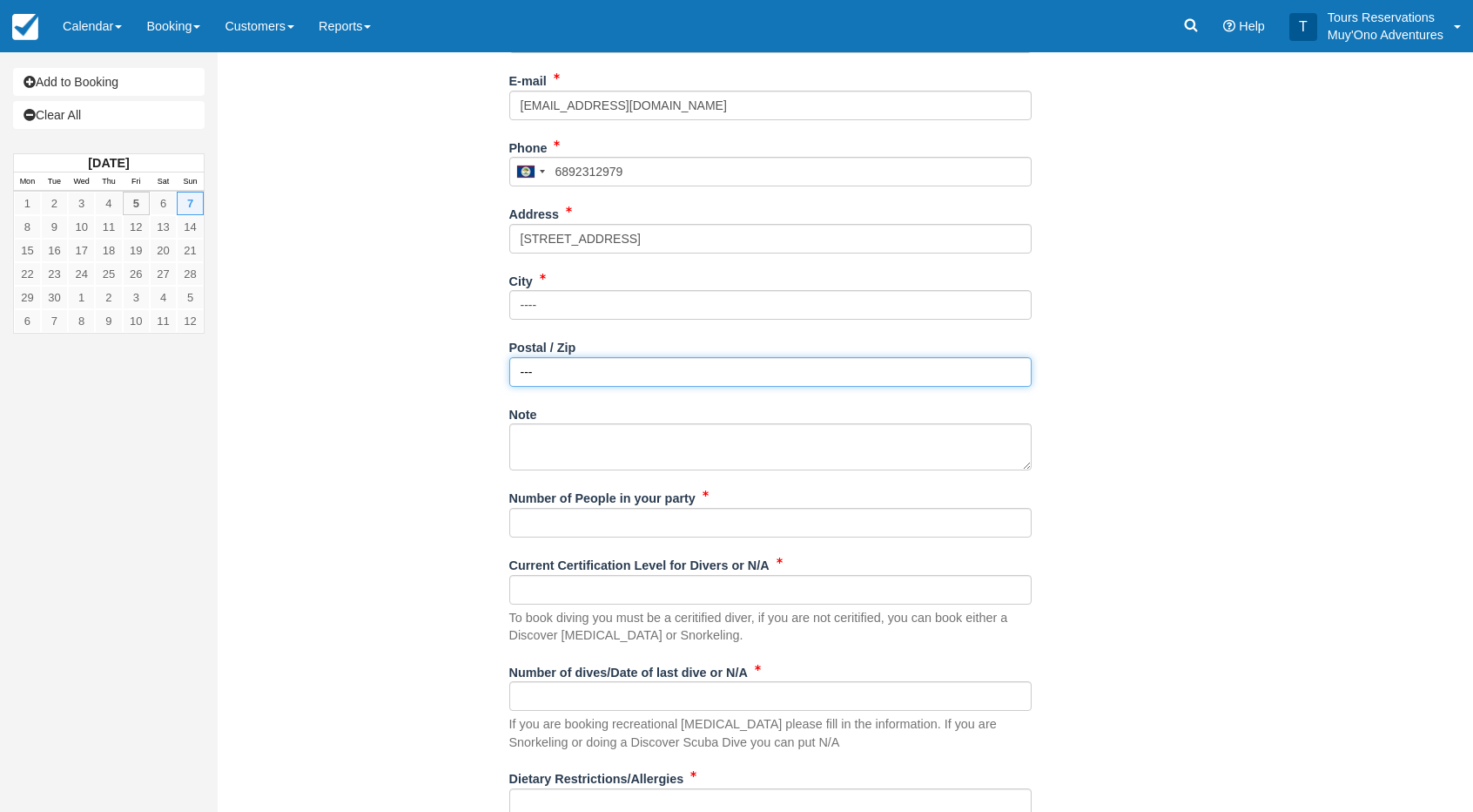
type input "---"
click at [543, 539] on div "Number of People in your party" at bounding box center [770, 516] width 523 height 67
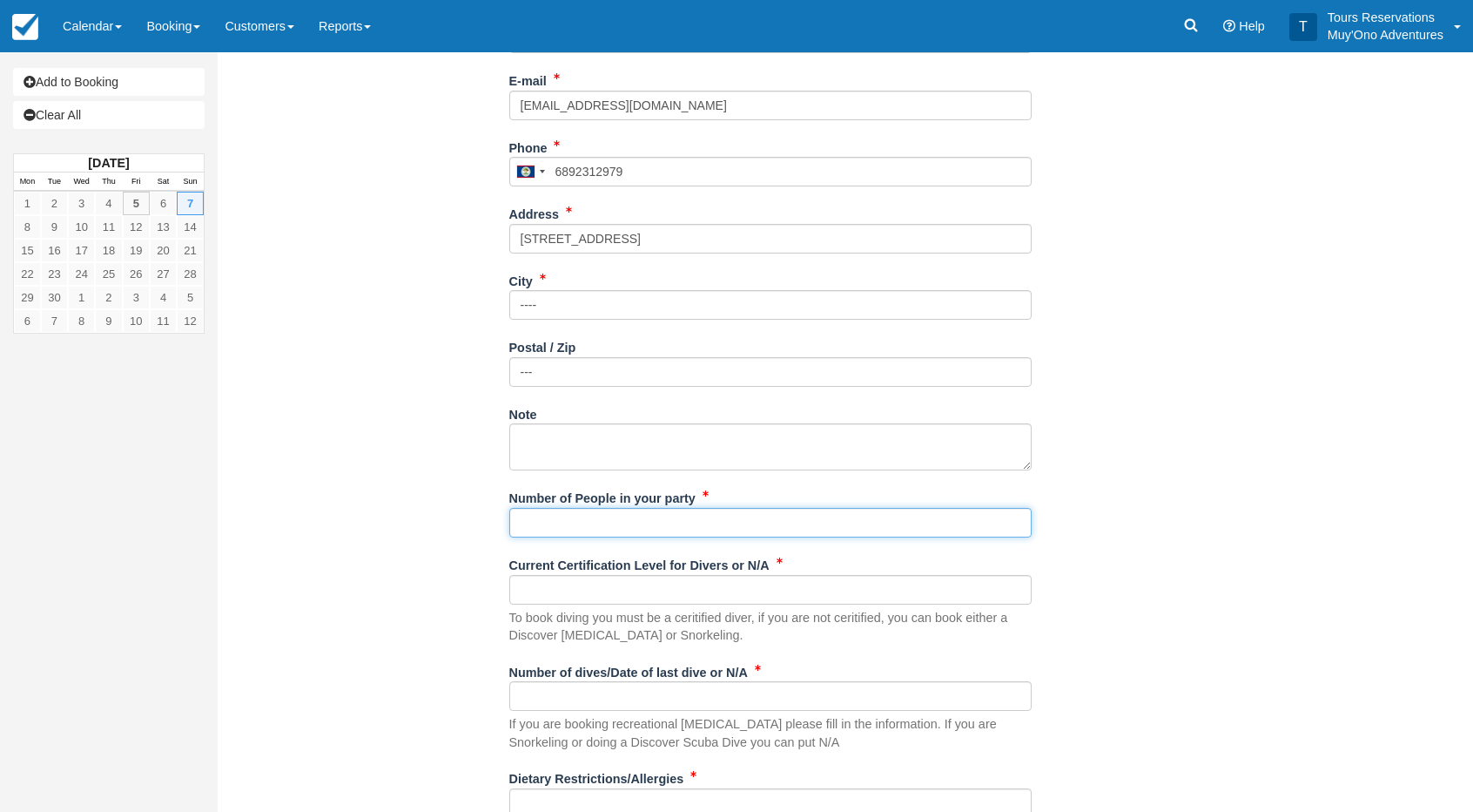
click at [547, 525] on input "Number of People in your party" at bounding box center [770, 523] width 523 height 30
type input "2 Pax"
click at [578, 603] on div "To book diving you must be a ceritified diver, if you are not ceritified, you c…" at bounding box center [770, 610] width 523 height 70
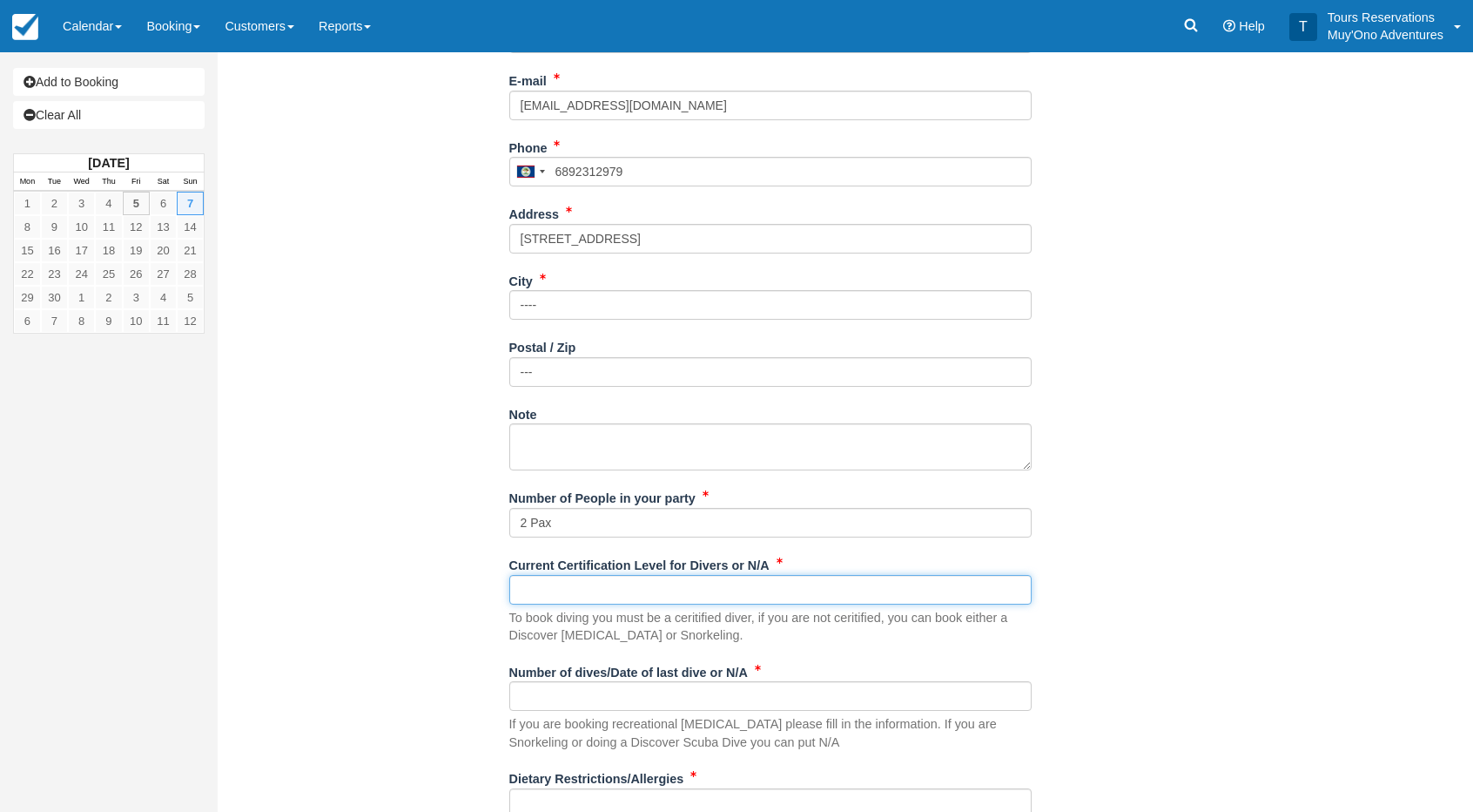
click at [591, 595] on input "Current Certification Level for Divers or N/A" at bounding box center [770, 589] width 523 height 30
type input "n/a"
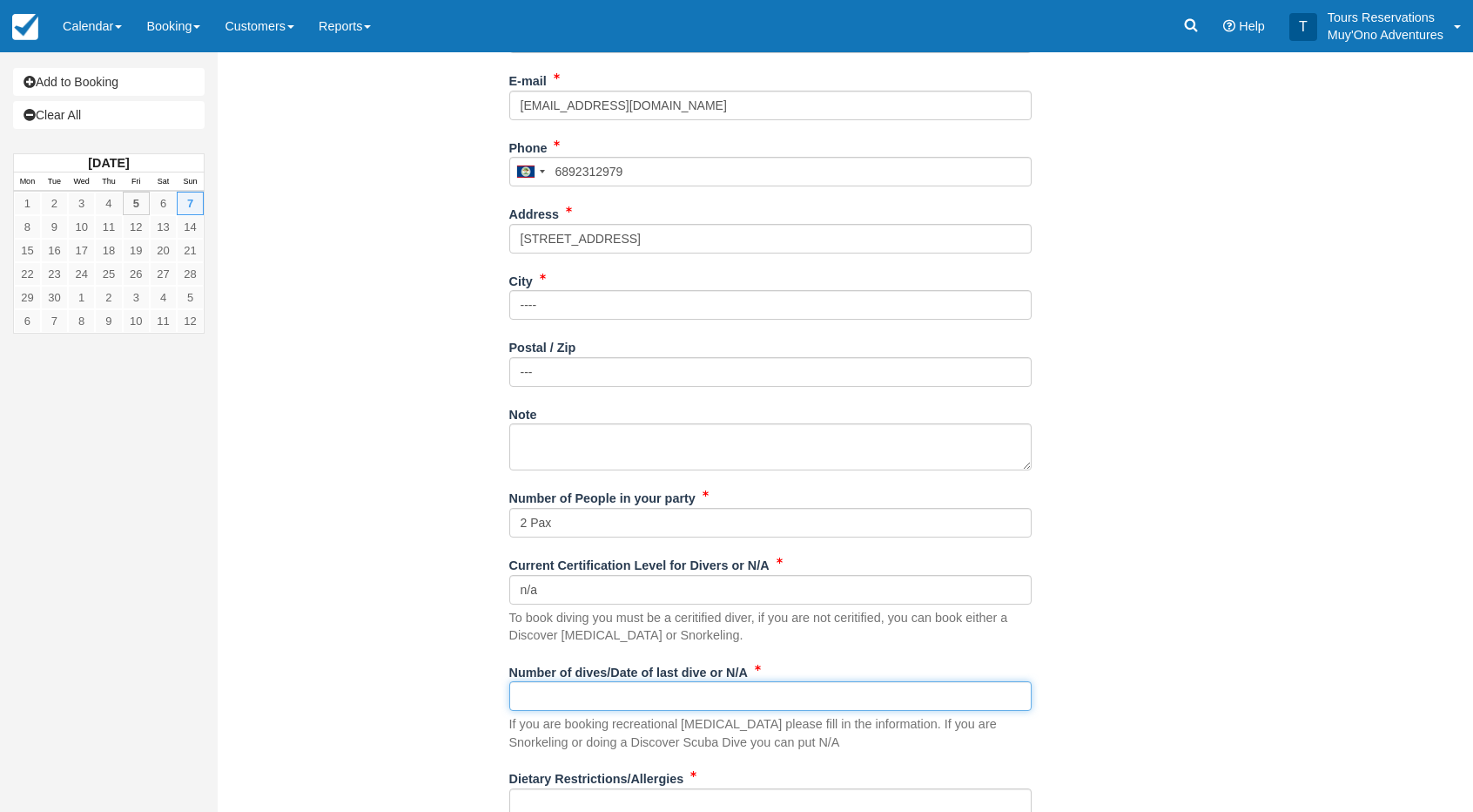
drag, startPoint x: 595, startPoint y: 691, endPoint x: 623, endPoint y: 685, distance: 28.6
click at [595, 691] on input "Number of dives/Date of last dive or N/A" at bounding box center [770, 696] width 523 height 30
type input "n/a"
click at [411, 579] on div "Item Rate Amount PM - Belize Barrier Reef Dive or Snorkel Sun Sep 7, 2025 01:30…" at bounding box center [769, 242] width 1079 height 1312
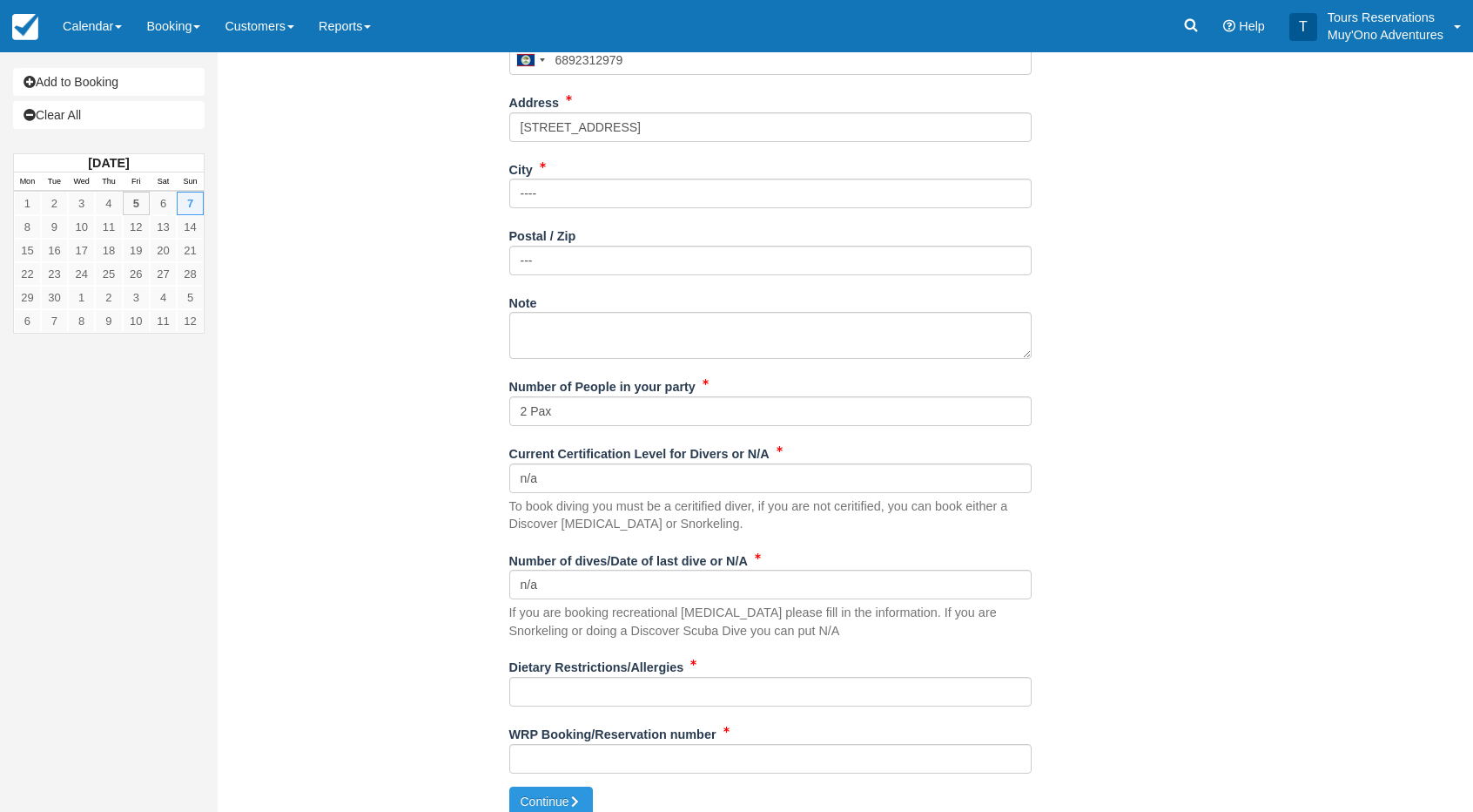
scroll to position [647, 0]
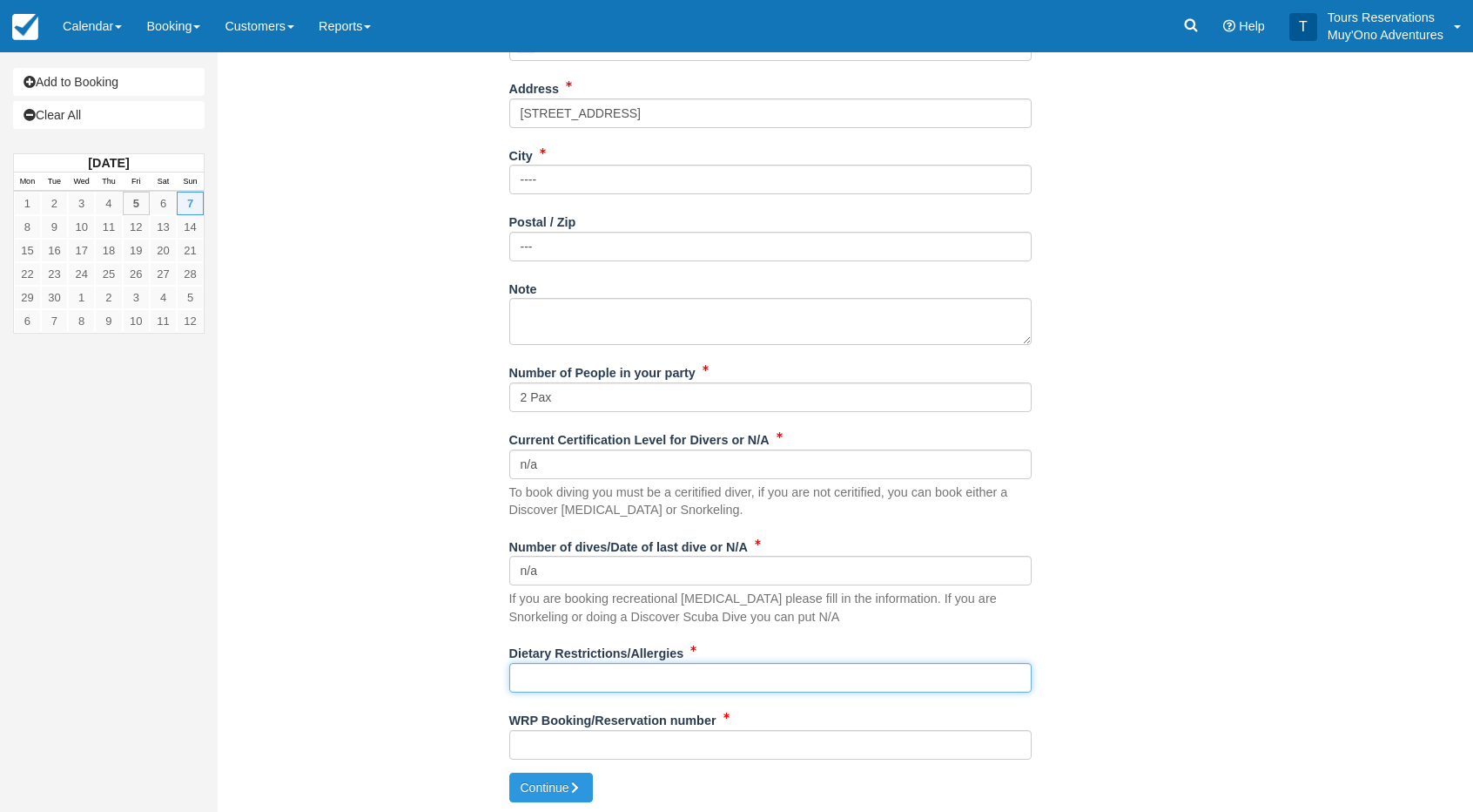
drag, startPoint x: 549, startPoint y: 672, endPoint x: 557, endPoint y: 674, distance: 8.2
click at [546, 672] on input "Dietary Restrictions/Allergies" at bounding box center [770, 677] width 523 height 30
click at [602, 670] on input "Dietary Restrictions/Allergies" at bounding box center [770, 677] width 523 height 30
type input "none"
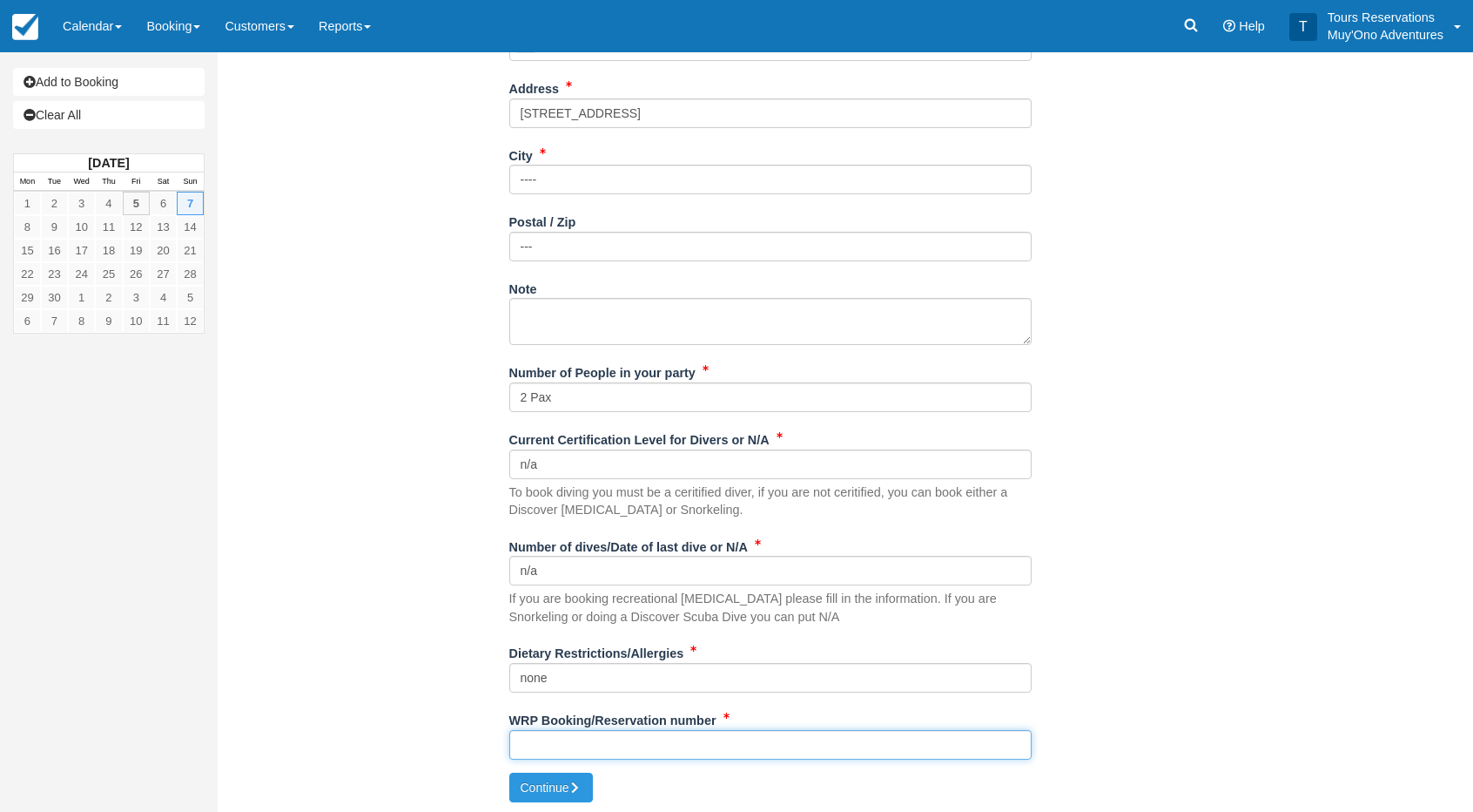
click at [554, 730] on input "WRP Booking/Reservation number" at bounding box center [770, 744] width 523 height 30
click at [597, 733] on input "WRP Booking/Reservation number" at bounding box center [770, 744] width 523 height 30
paste input "47900787"
type input "47900787"
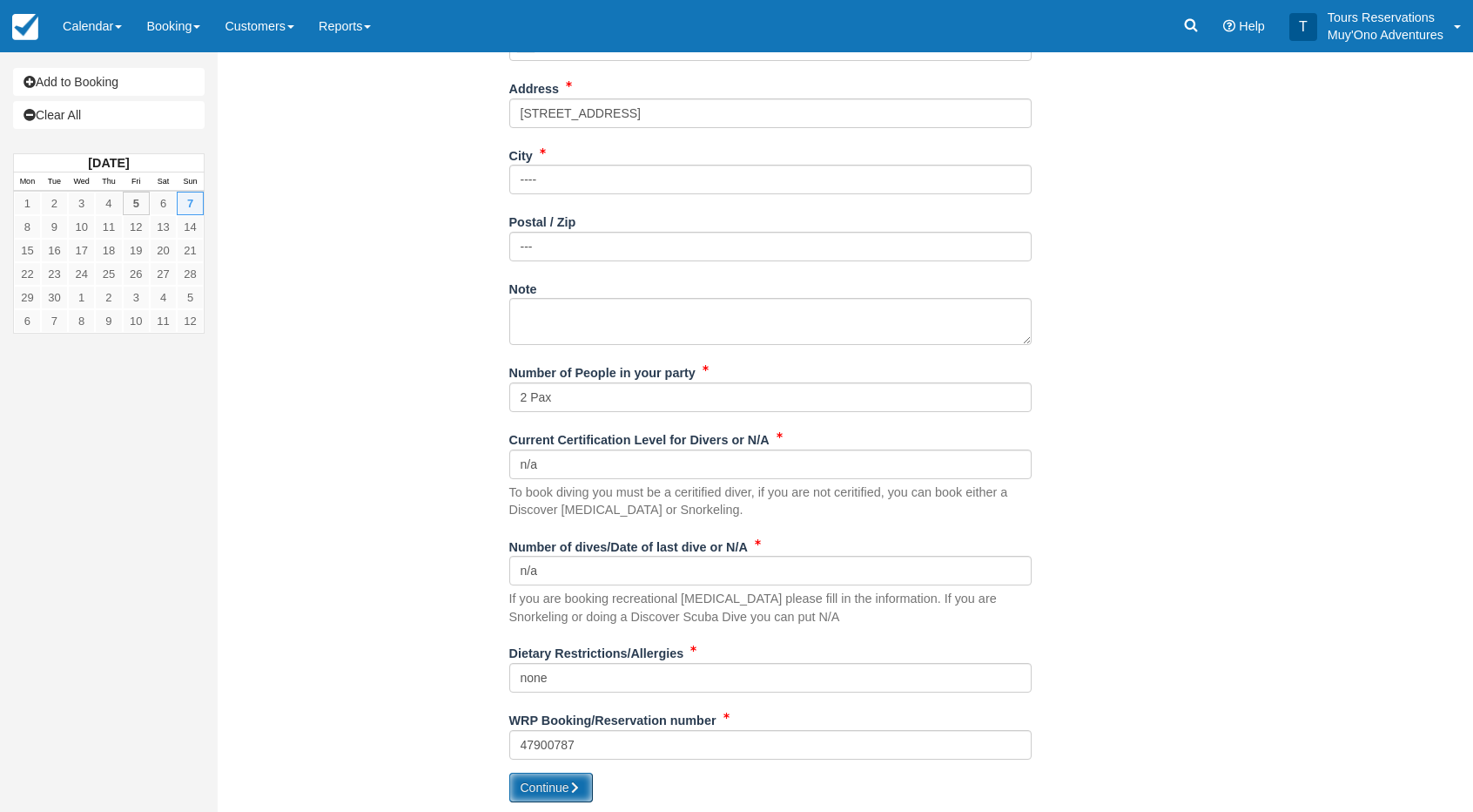
click at [562, 788] on button "Continue" at bounding box center [551, 787] width 83 height 30
type input "+5016892312979"
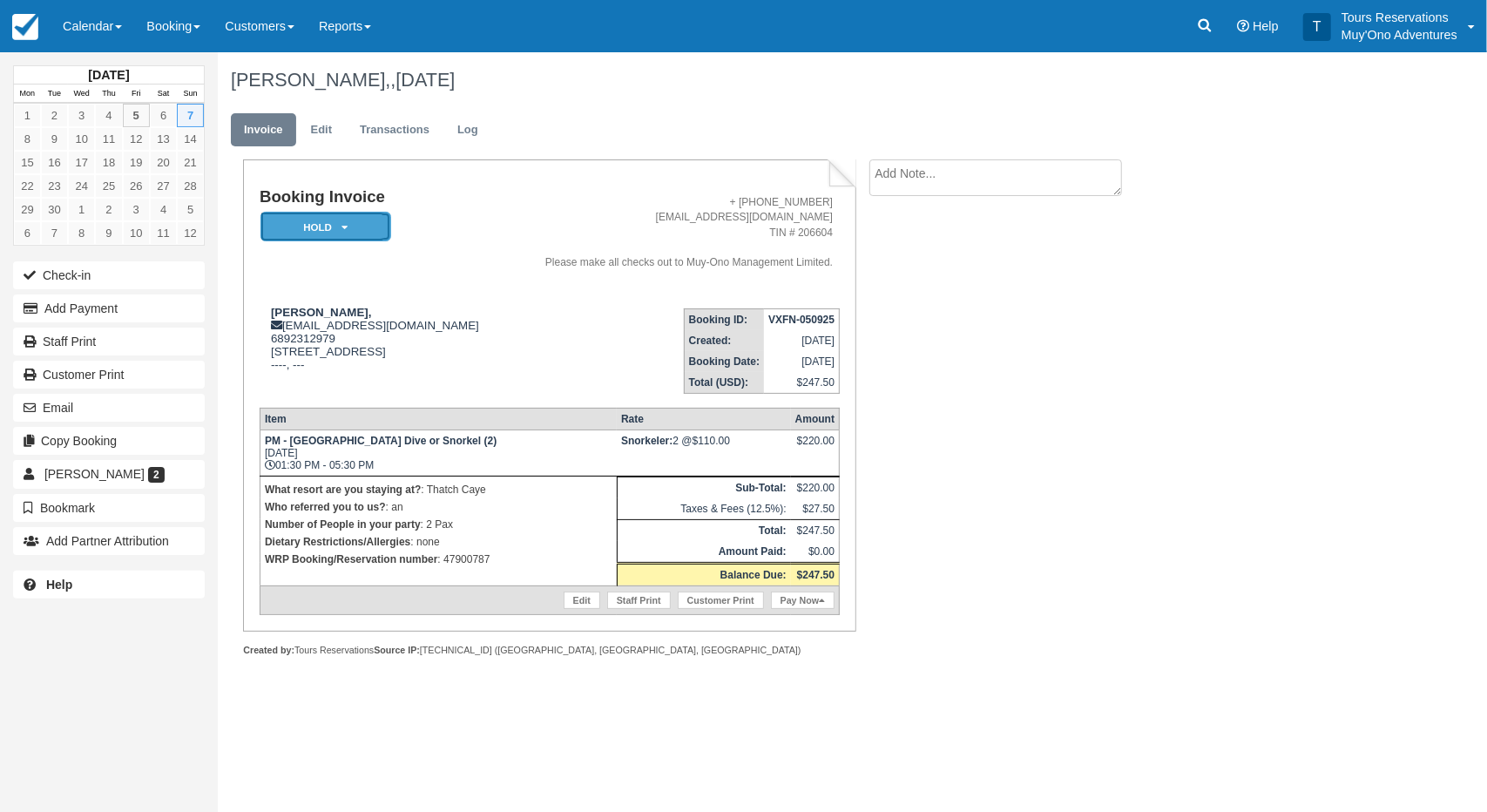
click at [344, 215] on em "HOLD" at bounding box center [325, 226] width 131 height 30
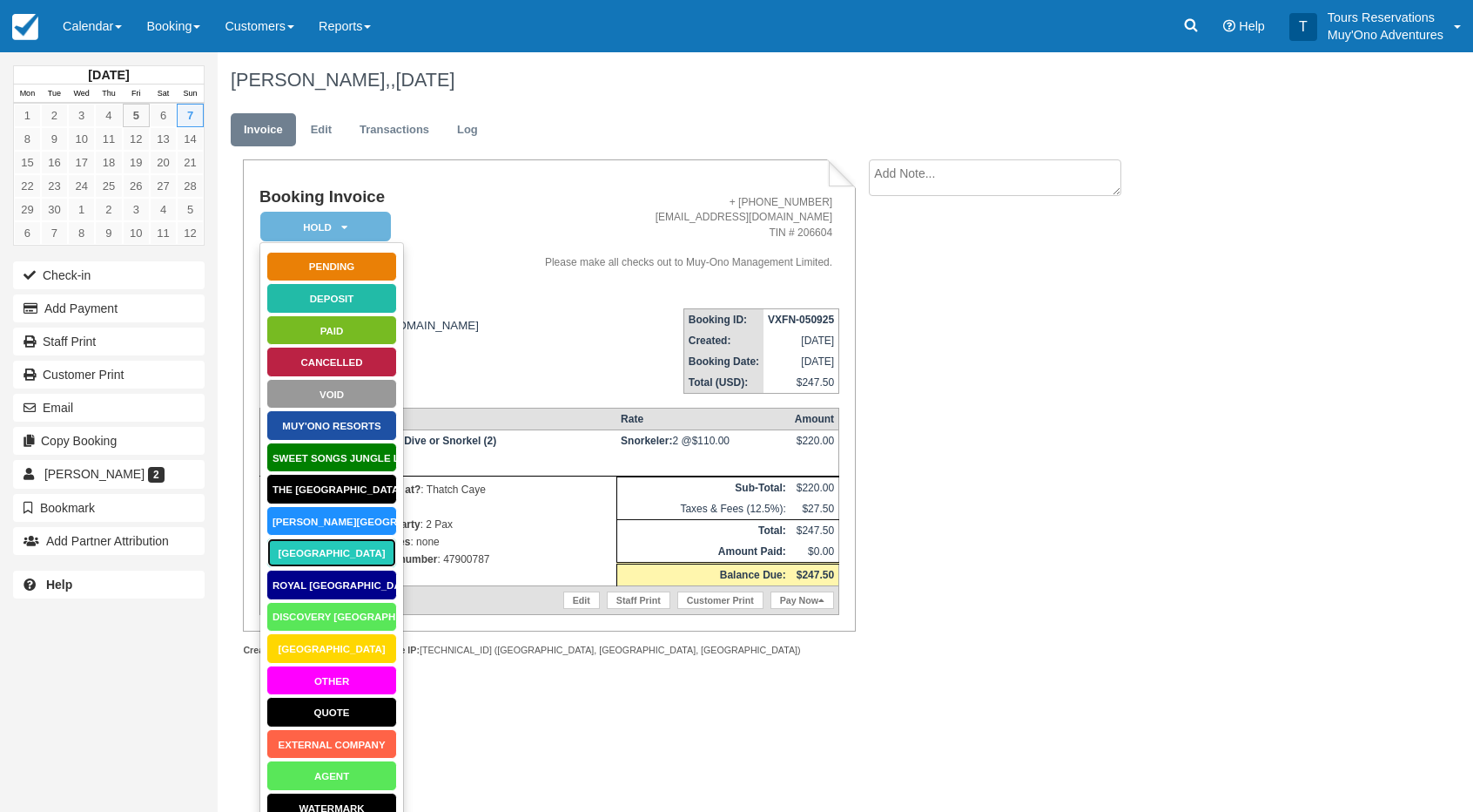
click at [334, 554] on link "Thatch Caye Resort" at bounding box center [331, 552] width 131 height 30
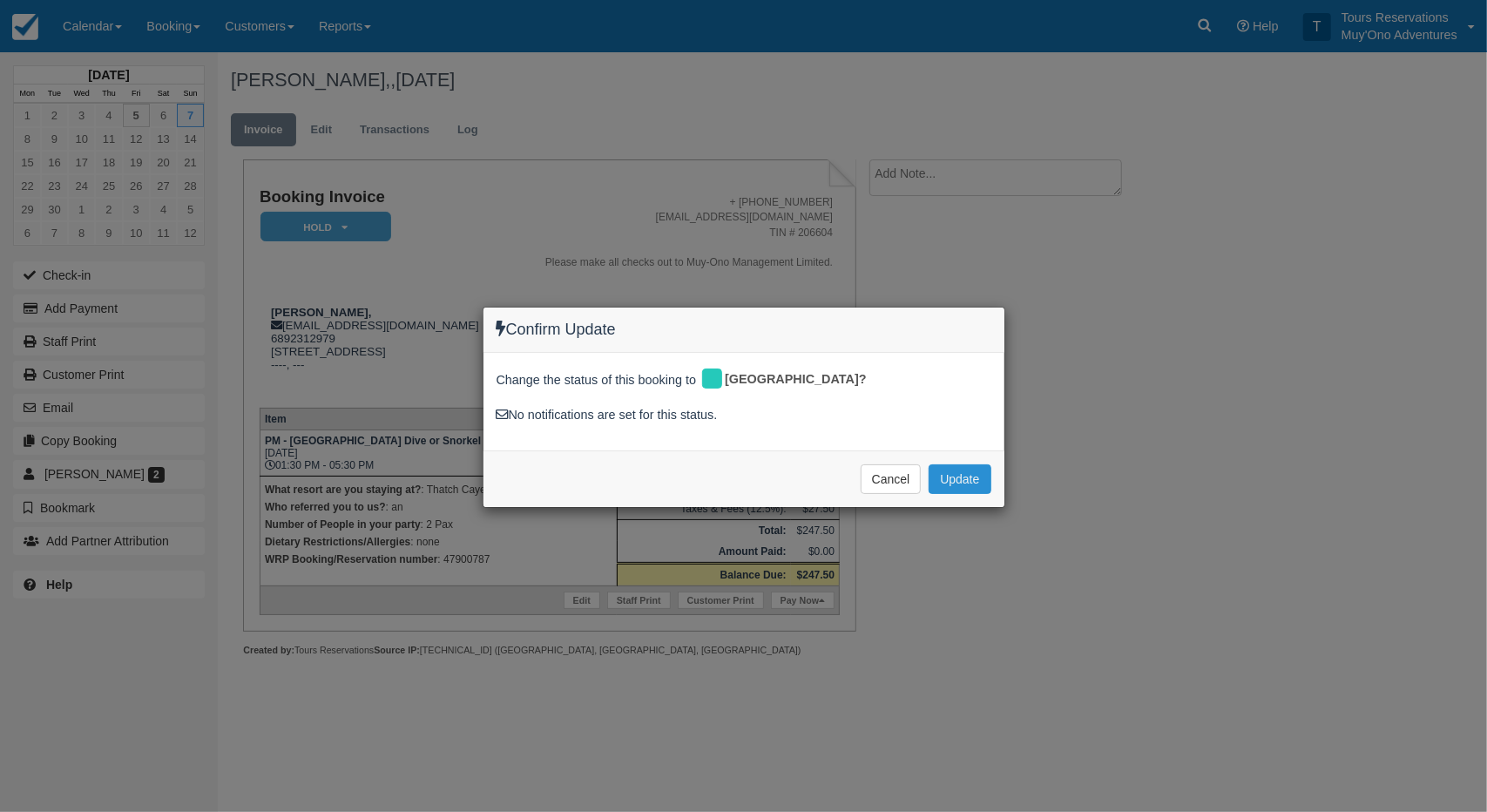
click at [959, 465] on button "Update" at bounding box center [959, 479] width 62 height 30
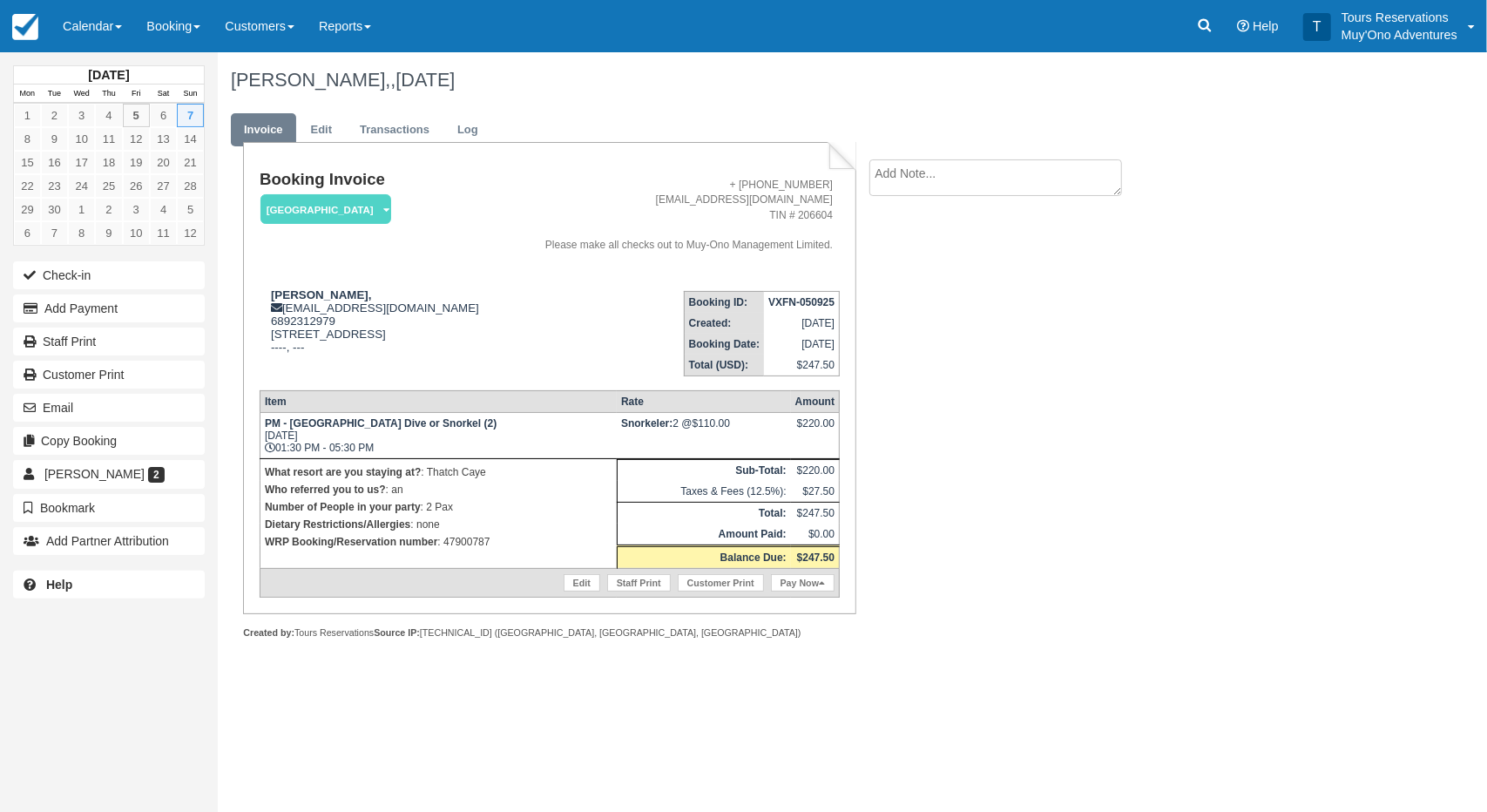
click at [980, 170] on textarea at bounding box center [995, 178] width 253 height 37
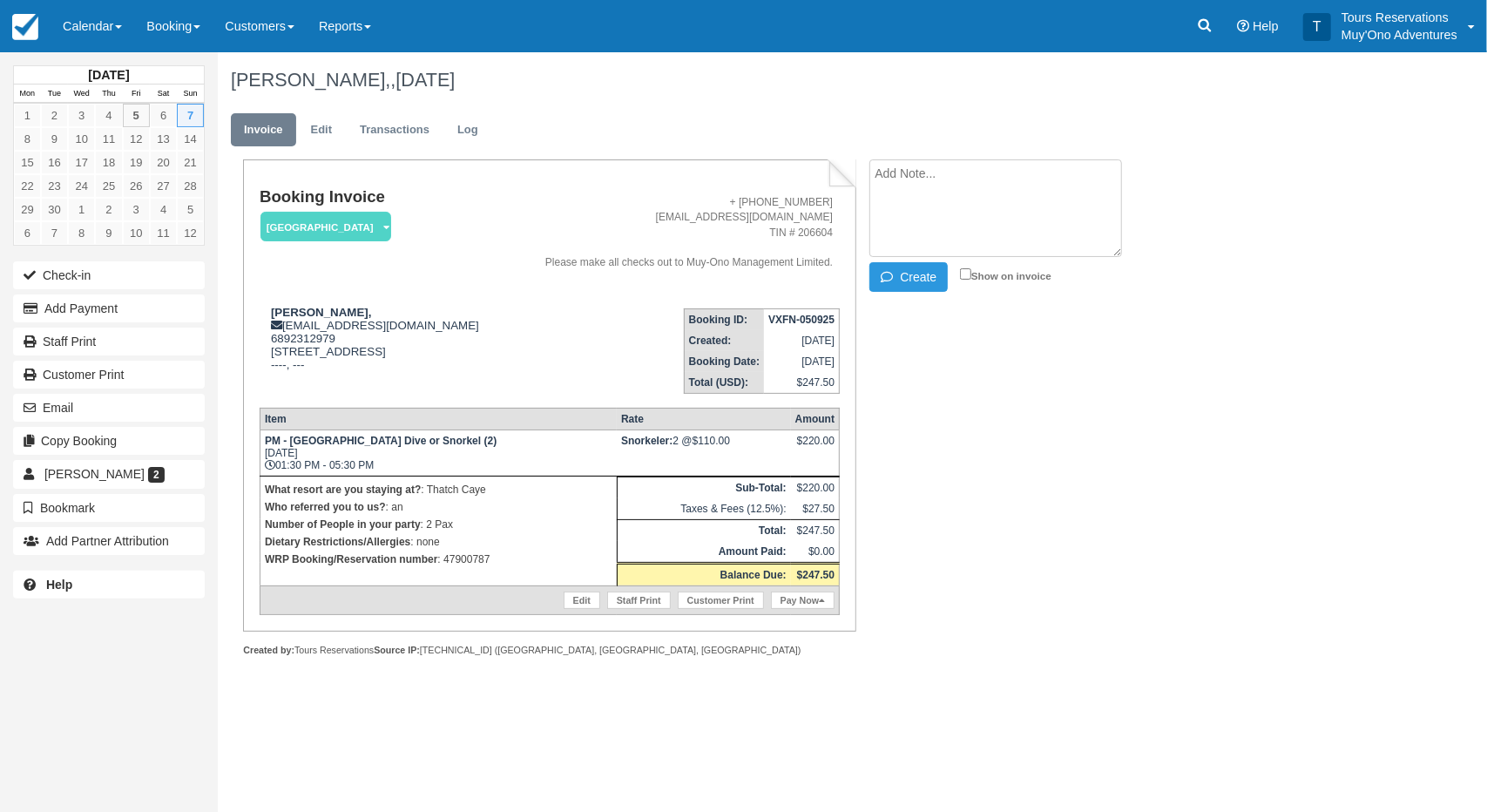
paste textarea "47900787"
type textarea "47900787"
click at [904, 295] on div "Booking Invoice Thatch Caye Resort   Pending HOLD Deposit Paid Cancelled Void M…" at bounding box center [697, 427] width 958 height 534
click at [909, 289] on button "Create" at bounding box center [908, 277] width 78 height 30
drag, startPoint x: 765, startPoint y: 321, endPoint x: 835, endPoint y: 321, distance: 70.0
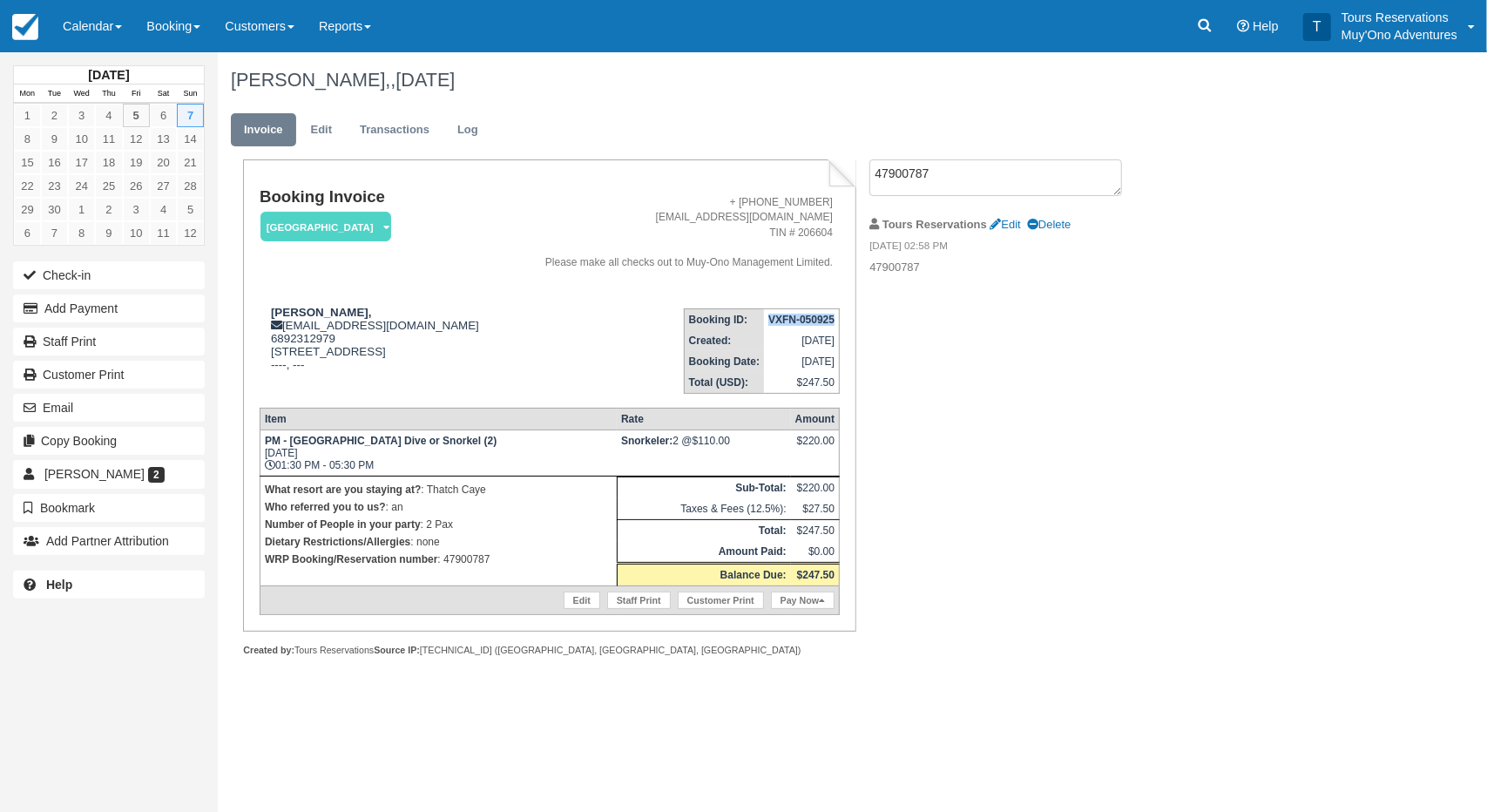
click at [835, 321] on td "VXFN-050925" at bounding box center [802, 319] width 76 height 21
copy strong "VXFN-050925"
click at [952, 577] on div "Booking Invoice Thatch Caye Resort   Pending HOLD Deposit Paid Cancelled Void M…" at bounding box center [697, 427] width 958 height 534
click at [915, 488] on div "Booking Invoice Thatch Caye Resort   Pending HOLD Deposit Paid Cancelled Void M…" at bounding box center [697, 427] width 958 height 534
click at [1013, 482] on div "Booking Invoice Thatch Caye Resort   Pending HOLD Deposit Paid Cancelled Void M…" at bounding box center [697, 427] width 958 height 534
